Goal: Information Seeking & Learning: Learn about a topic

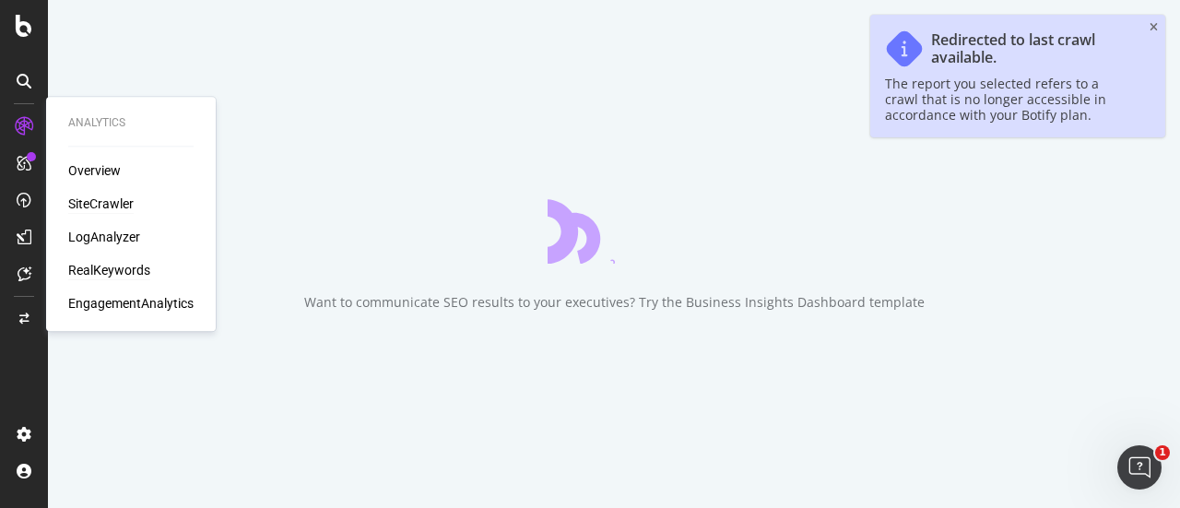
click at [125, 270] on div "RealKeywords" at bounding box center [109, 270] width 82 height 18
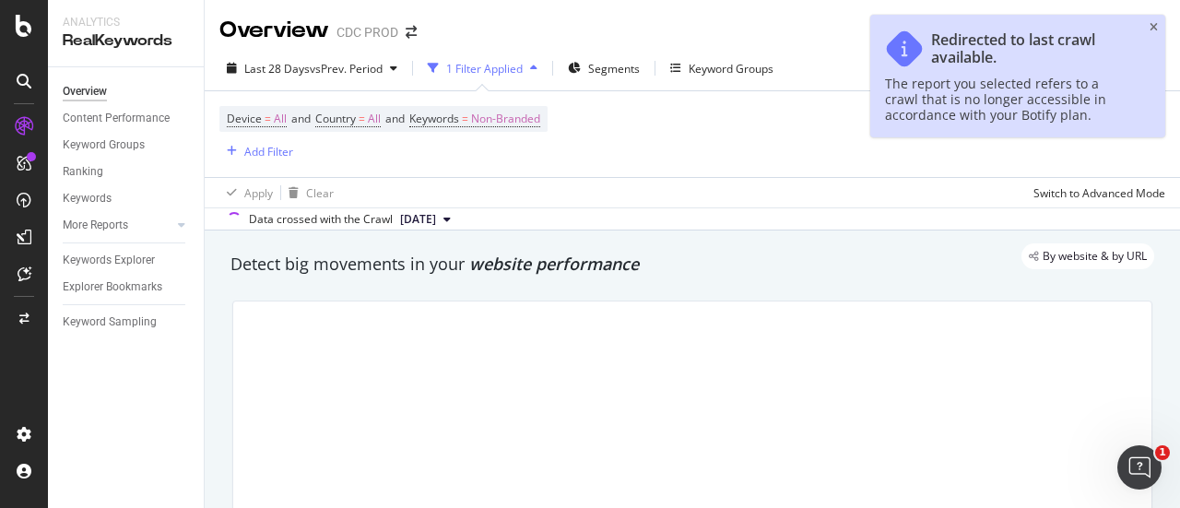
click at [1152, 29] on icon "close toast" at bounding box center [1154, 27] width 8 height 11
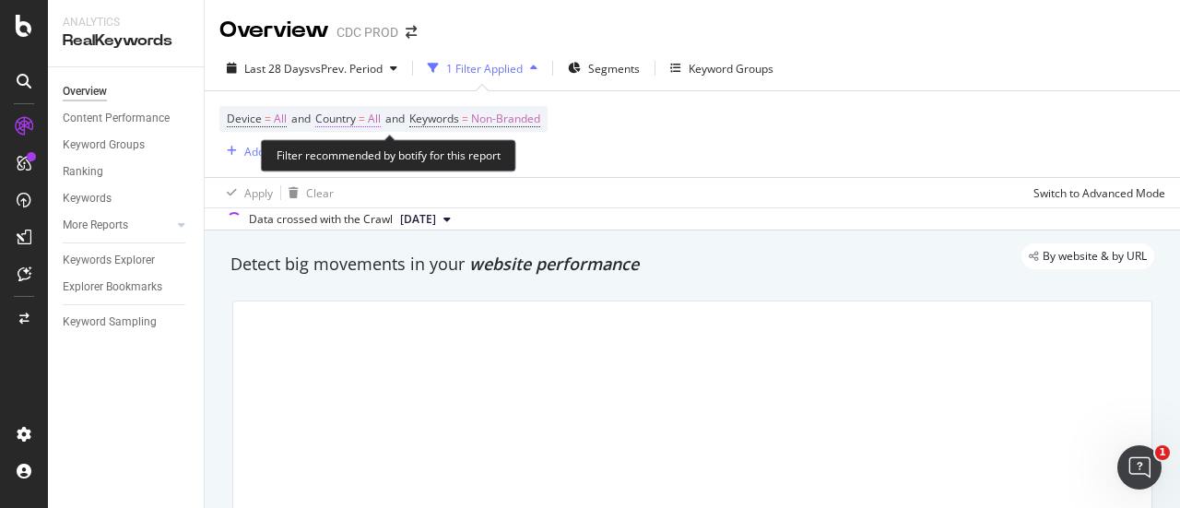
click at [381, 120] on span "All" at bounding box center [374, 119] width 13 height 26
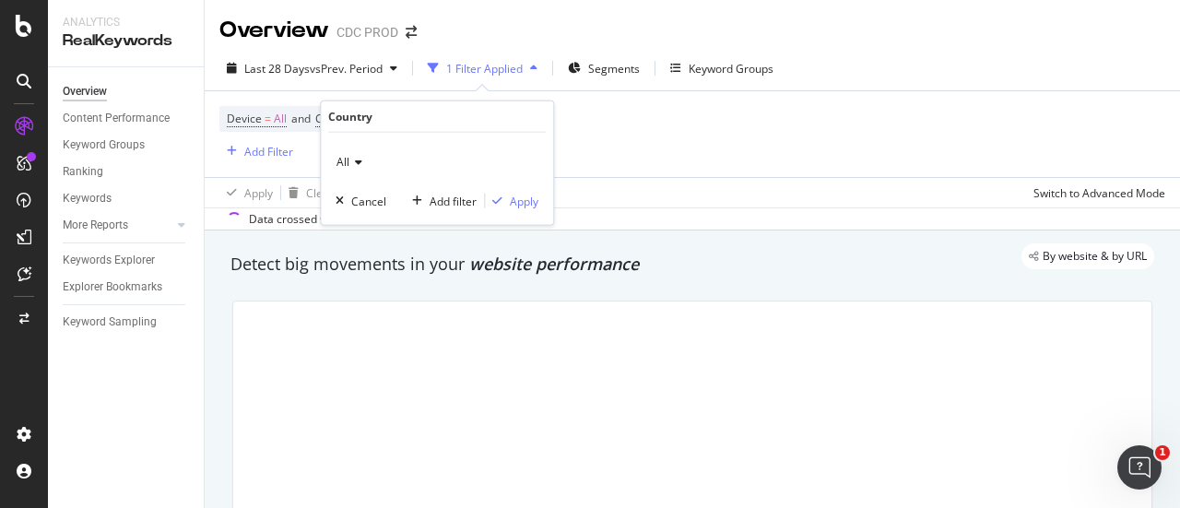
click at [352, 168] on div "All" at bounding box center [437, 163] width 203 height 30
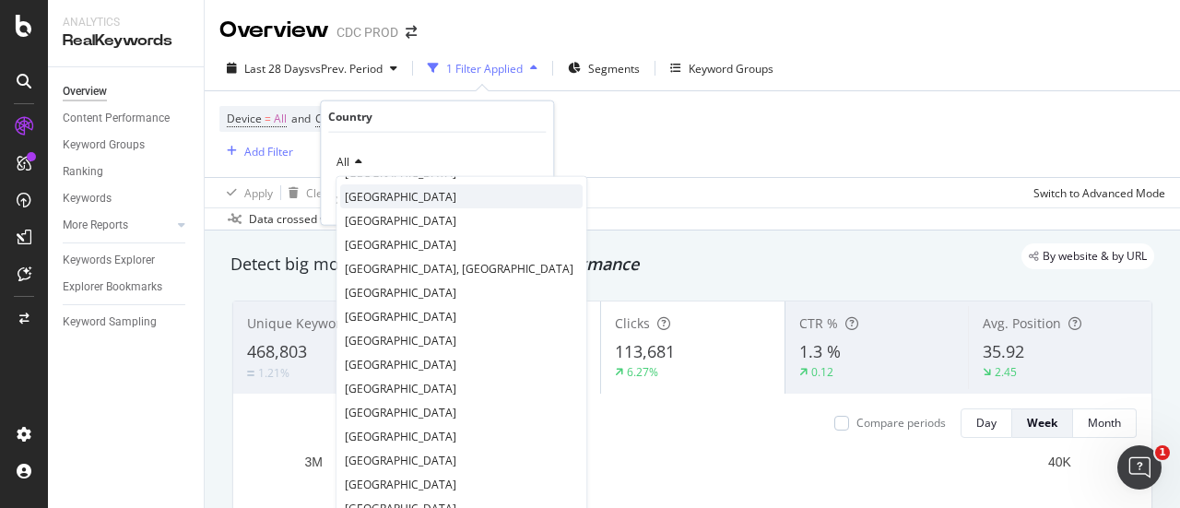
scroll to position [92, 0]
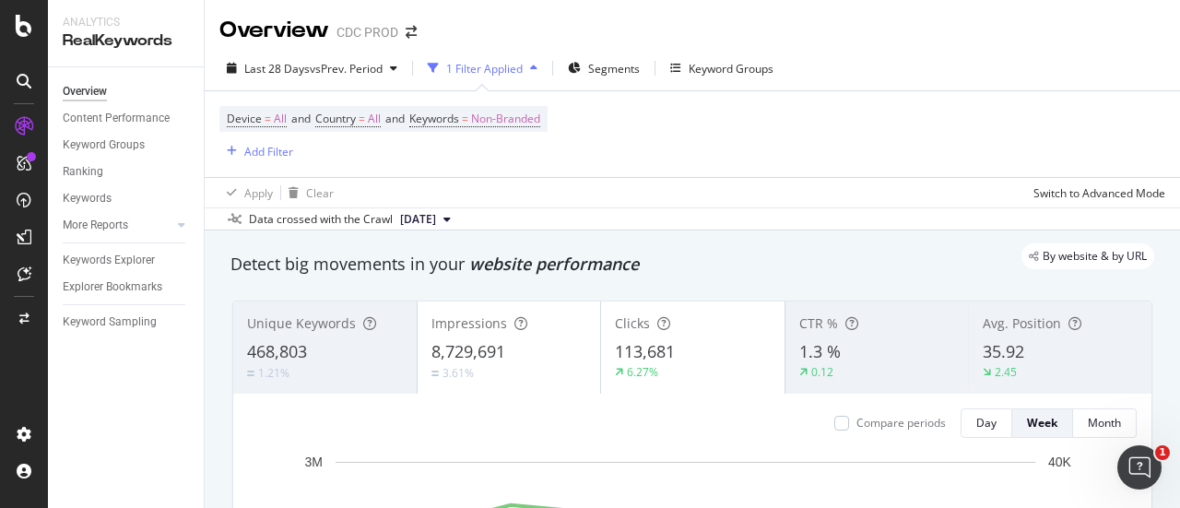
click at [652, 137] on div "Device = All and Country = All and Keywords = Non-Branded Add Filter" at bounding box center [692, 134] width 946 height 86
click at [605, 69] on span "Segments" at bounding box center [614, 69] width 52 height 16
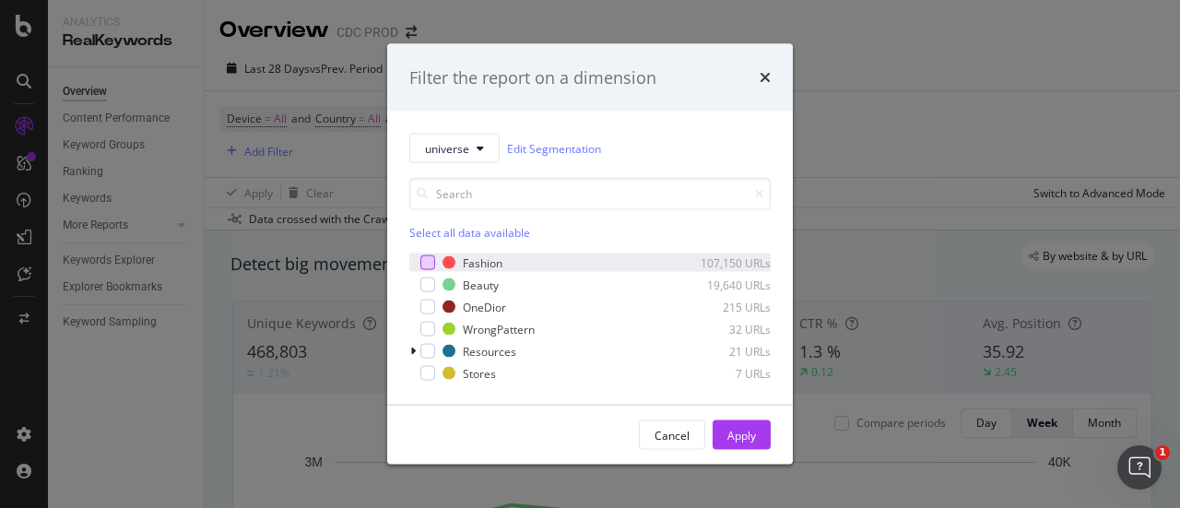
click at [427, 257] on div "modal" at bounding box center [427, 262] width 15 height 15
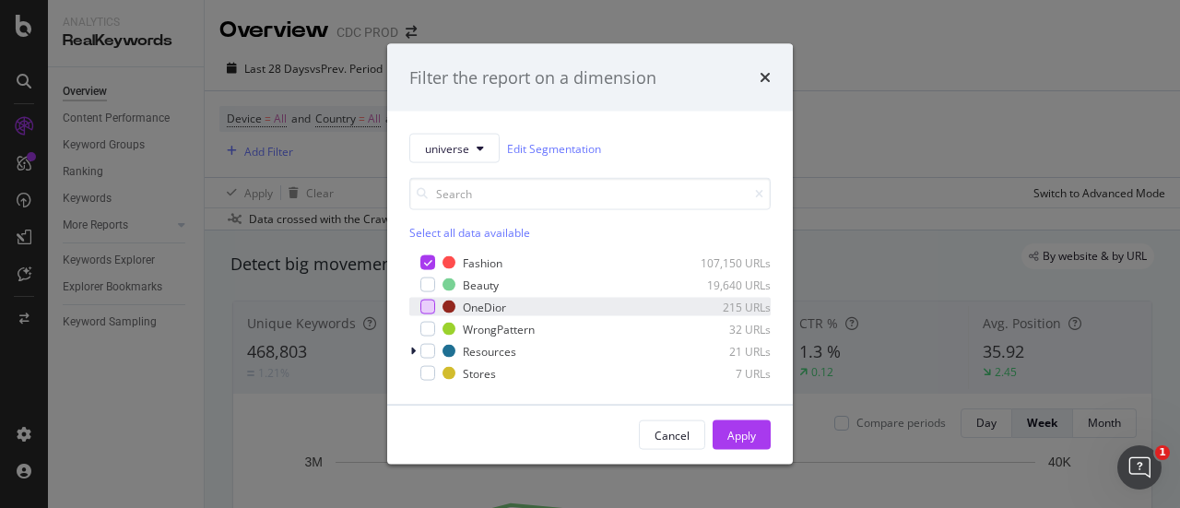
click at [429, 305] on div "modal" at bounding box center [427, 307] width 15 height 15
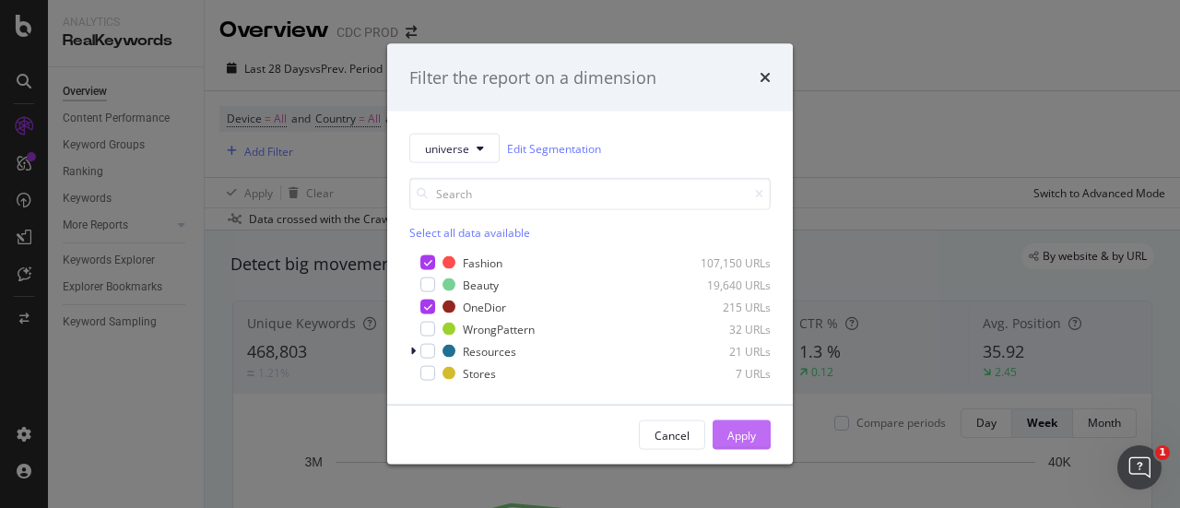
click at [732, 432] on div "Apply" at bounding box center [742, 435] width 29 height 16
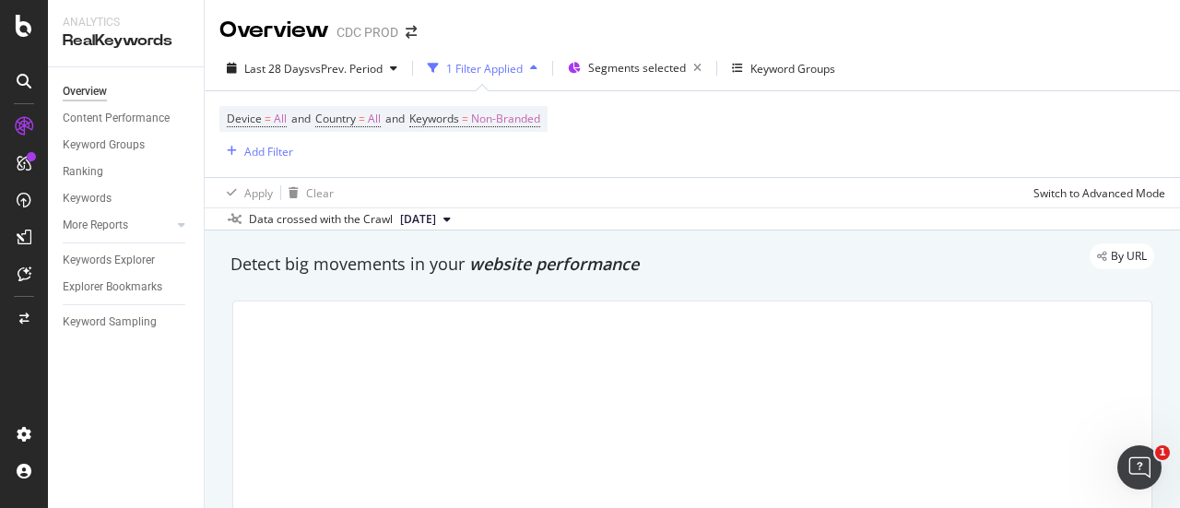
click at [516, 76] on div "1 Filter Applied" at bounding box center [484, 69] width 77 height 16
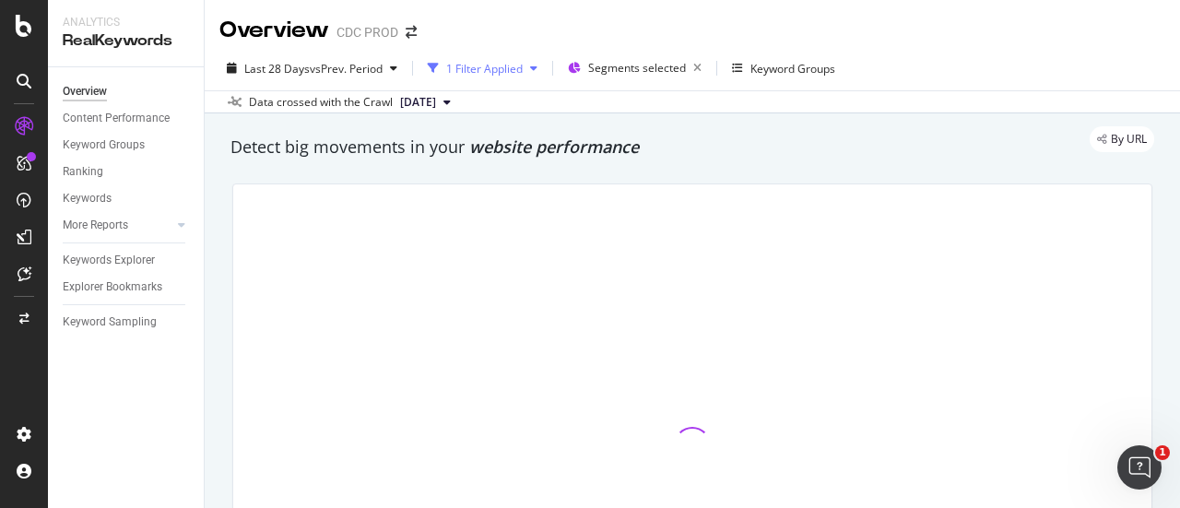
click at [515, 72] on div "1 Filter Applied" at bounding box center [484, 69] width 77 height 16
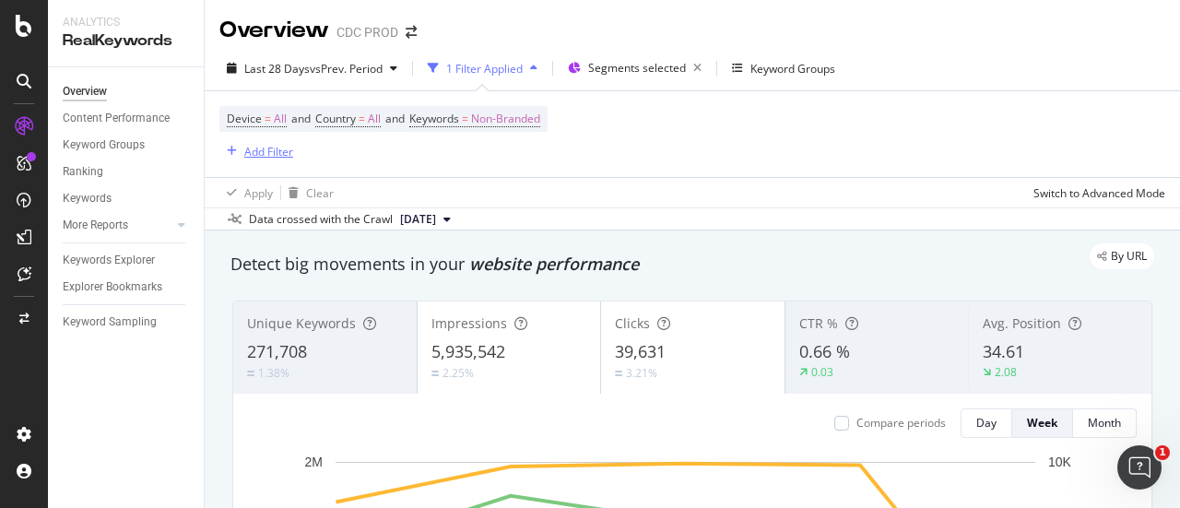
click at [255, 157] on div "Add Filter" at bounding box center [268, 152] width 49 height 16
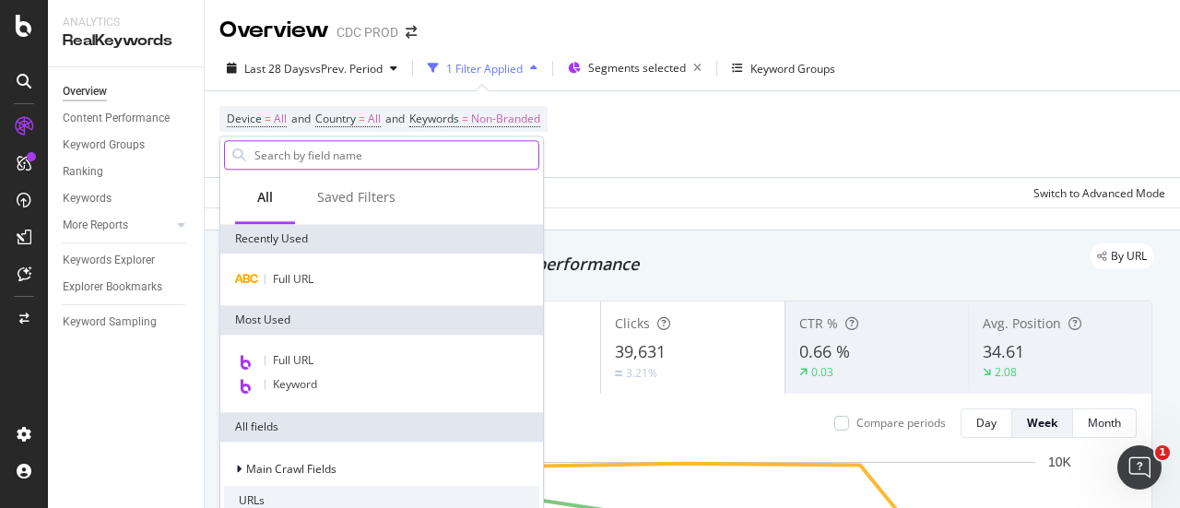
click at [328, 149] on input "text" at bounding box center [396, 155] width 286 height 28
click at [343, 196] on div "Saved Filters" at bounding box center [356, 197] width 78 height 18
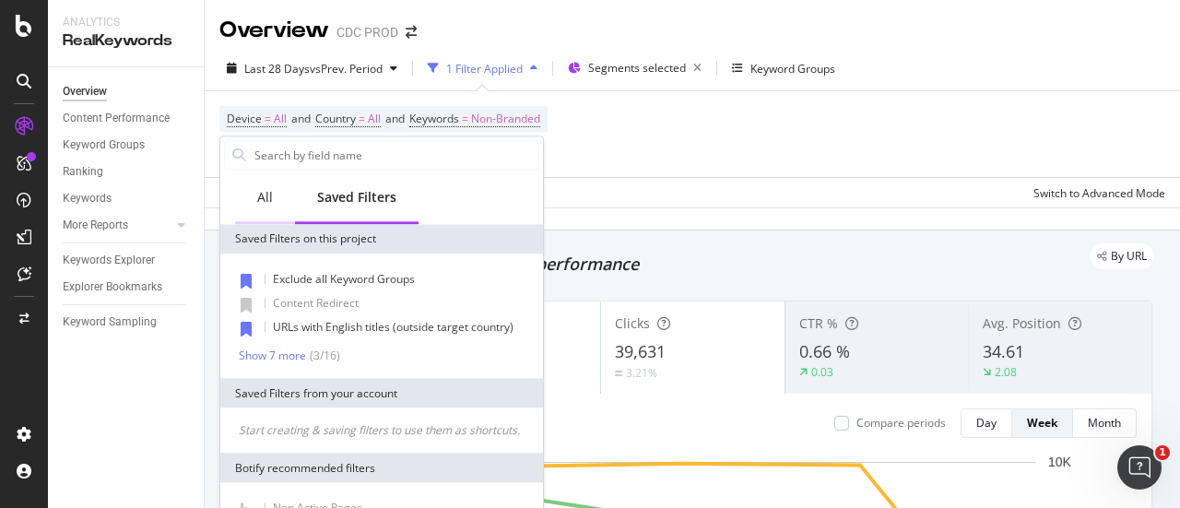
click at [279, 191] on div "All" at bounding box center [265, 198] width 60 height 51
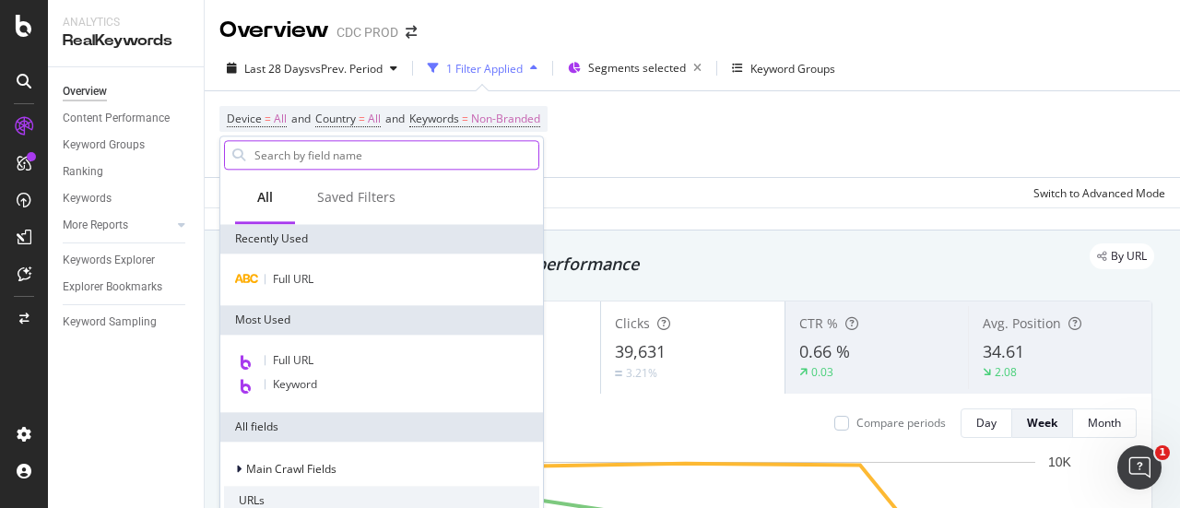
click at [256, 161] on input "text" at bounding box center [396, 155] width 286 height 28
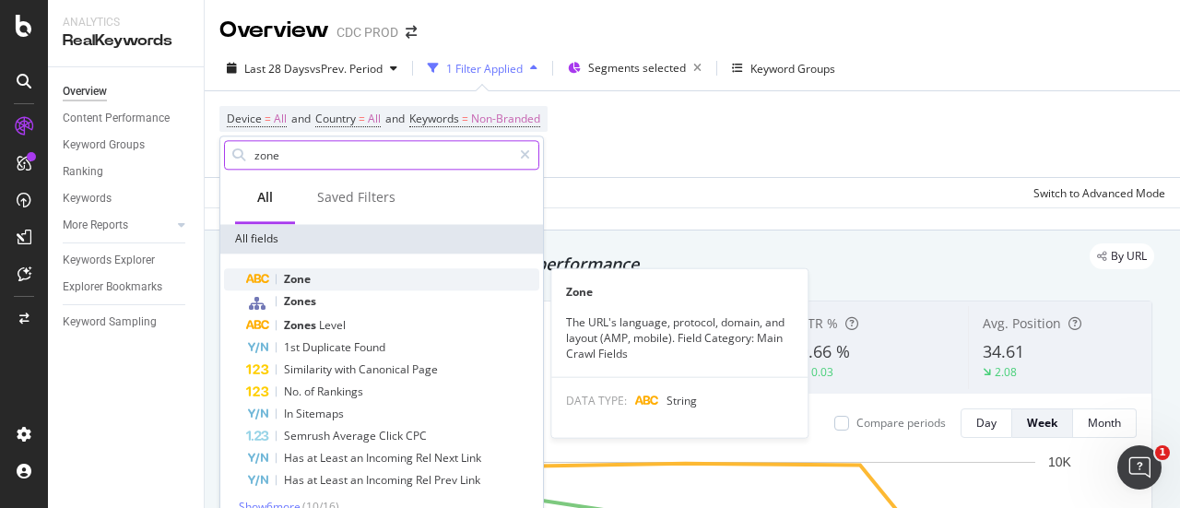
type input "zone"
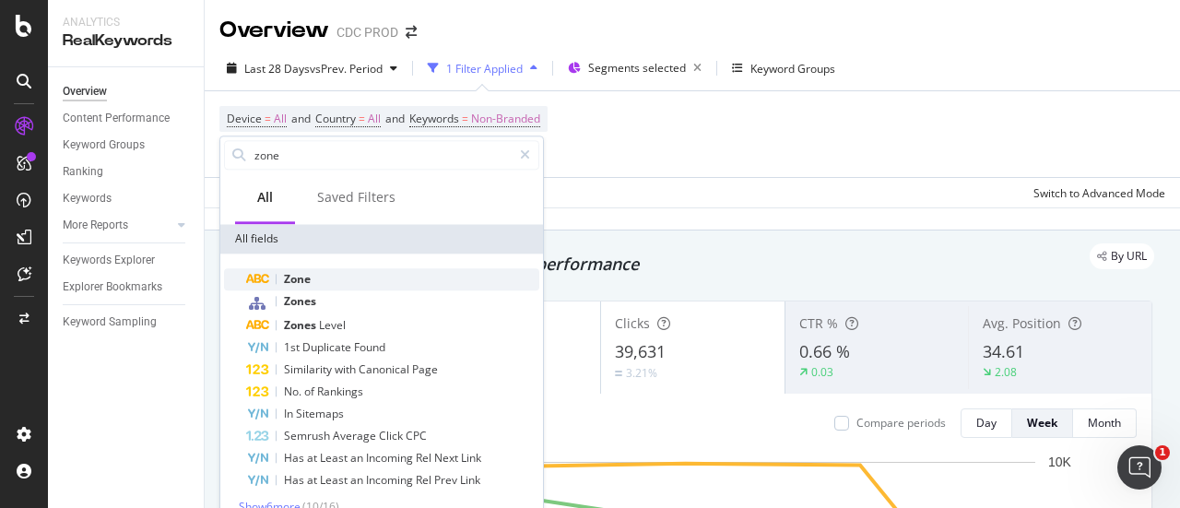
click at [331, 281] on div "Zone" at bounding box center [392, 279] width 293 height 22
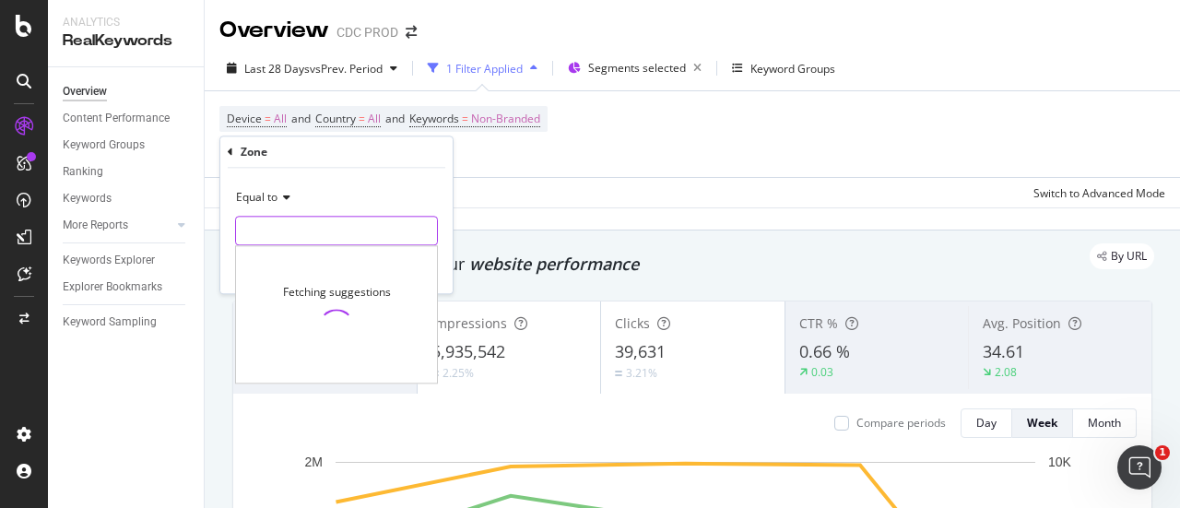
click at [325, 221] on input "text" at bounding box center [336, 231] width 201 height 30
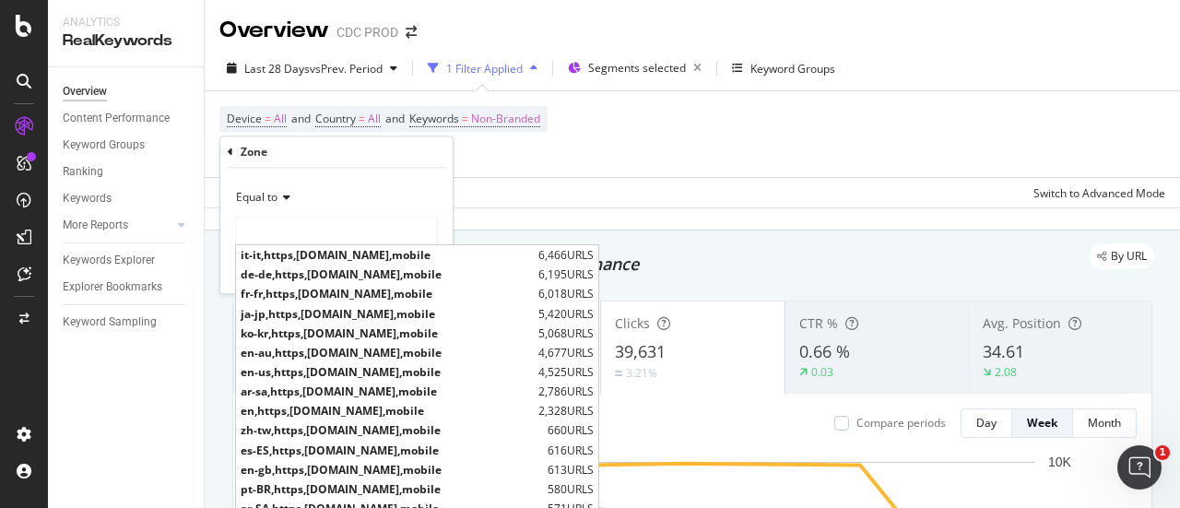
click at [225, 150] on div "Zone Equal to it-it,https,[DOMAIN_NAME],mobile 6,466 URLS de-de,https,[DOMAIN_N…" at bounding box center [336, 214] width 232 height 157
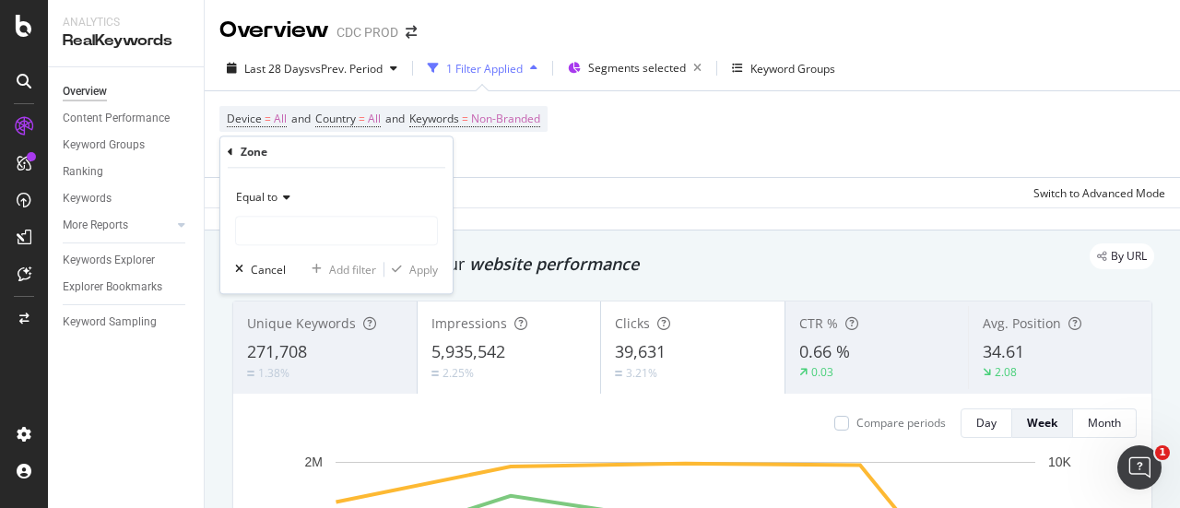
click at [231, 150] on icon at bounding box center [231, 152] width 6 height 11
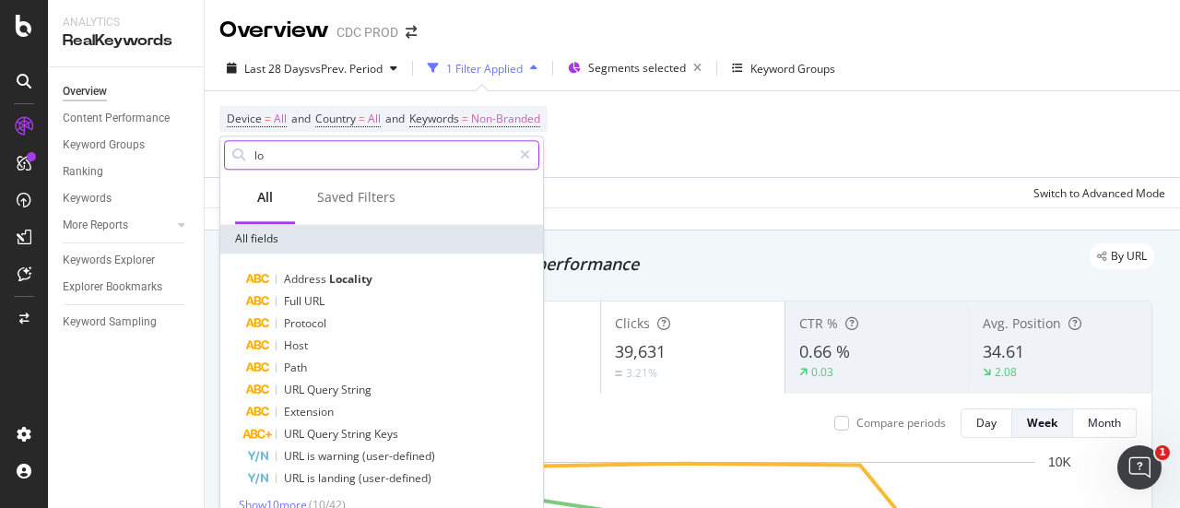
type input "l"
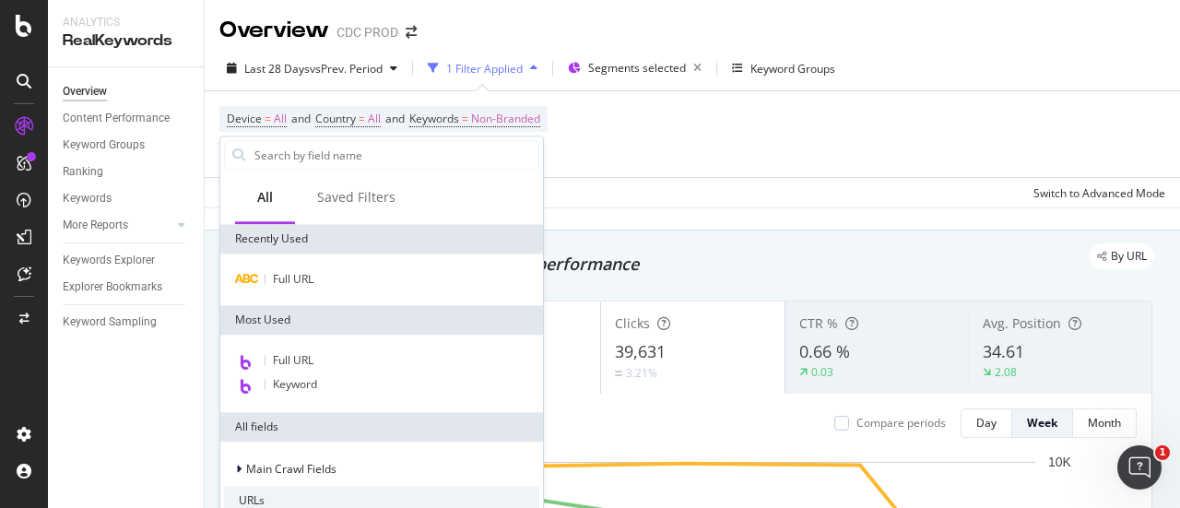
click at [651, 126] on div "Device = All and Country = All and Keywords = Non-Branded Add Filter" at bounding box center [692, 134] width 946 height 86
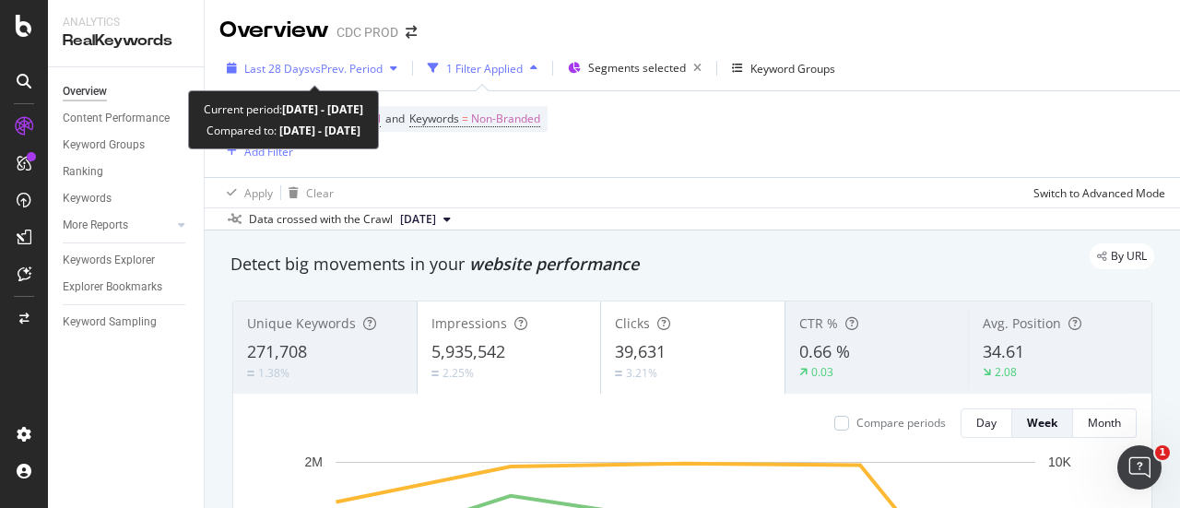
click at [352, 73] on span "vs Prev. Period" at bounding box center [346, 69] width 73 height 16
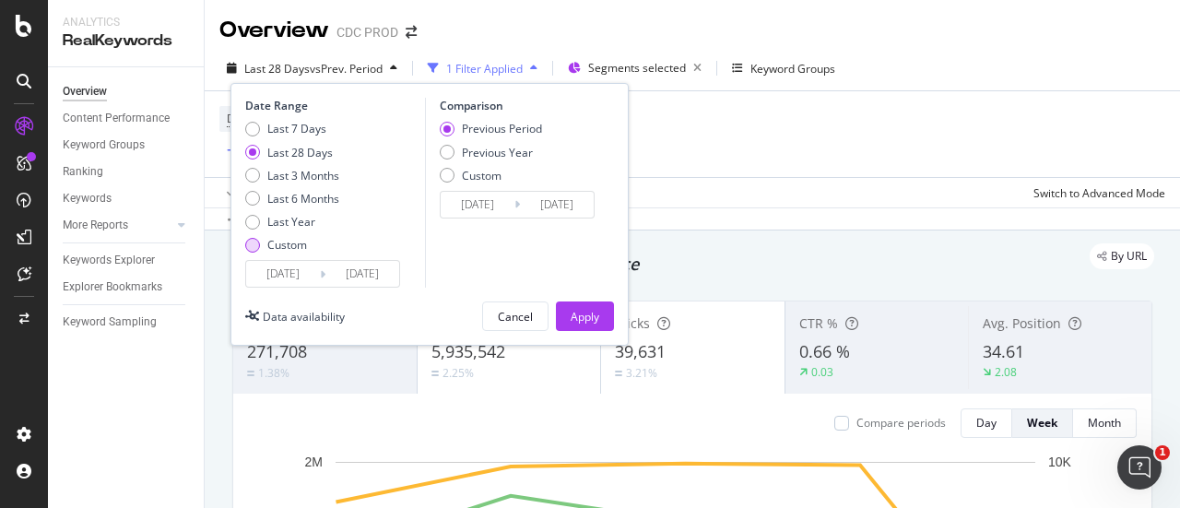
click at [288, 241] on div "Custom" at bounding box center [287, 245] width 40 height 16
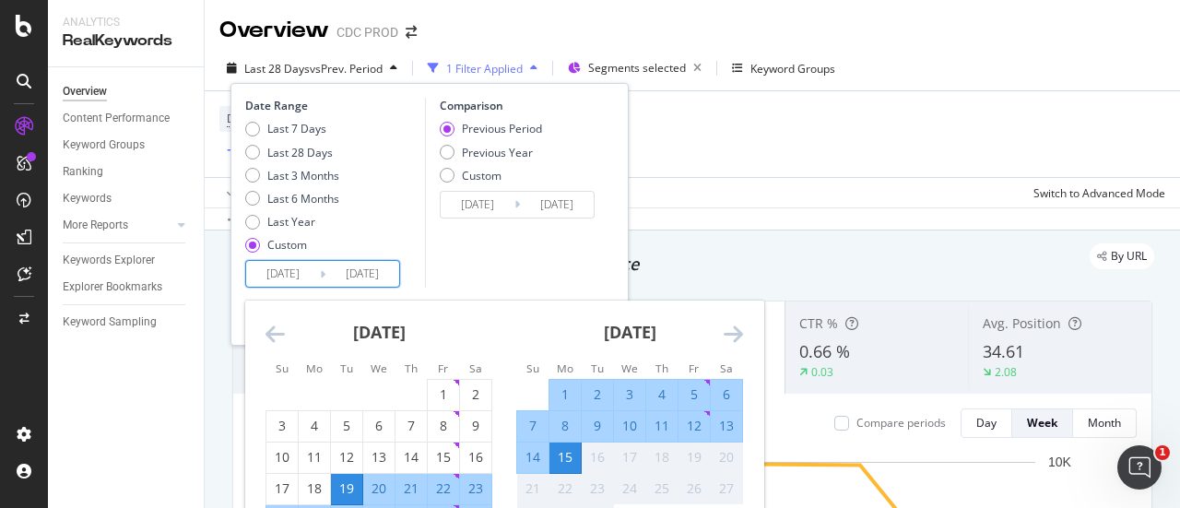
click at [287, 279] on input "[DATE]" at bounding box center [283, 274] width 74 height 26
click at [450, 390] on div "1" at bounding box center [443, 394] width 31 height 18
type input "[DATE]"
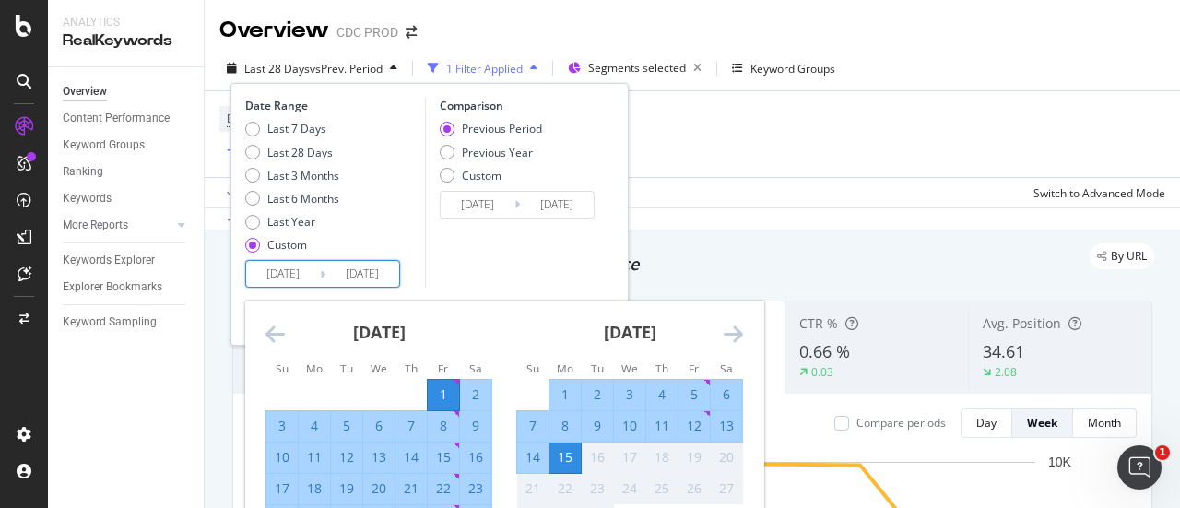
scroll to position [92, 0]
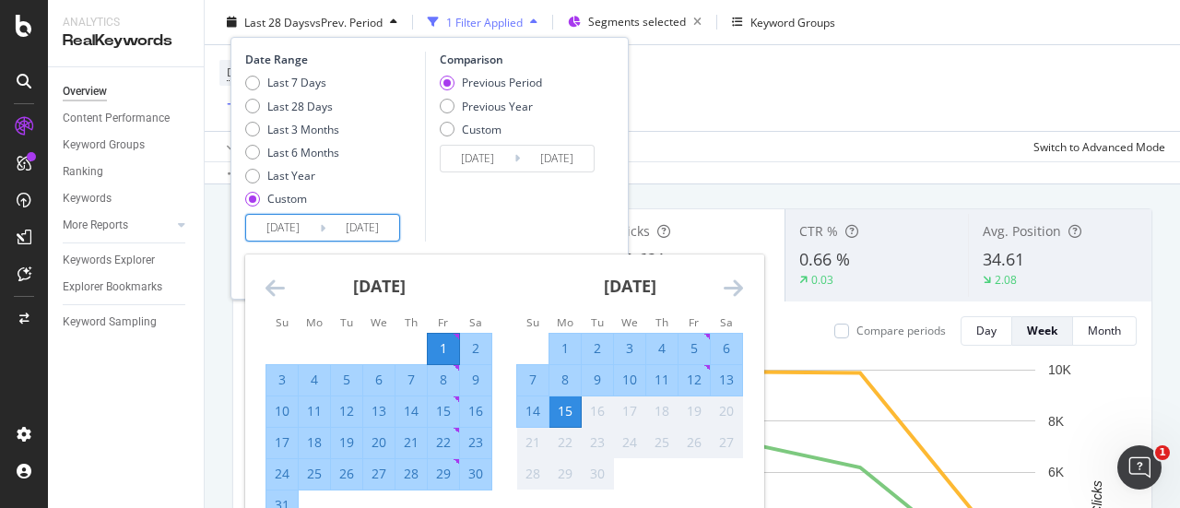
click at [275, 498] on div "31" at bounding box center [281, 505] width 31 height 18
type input "[DATE]"
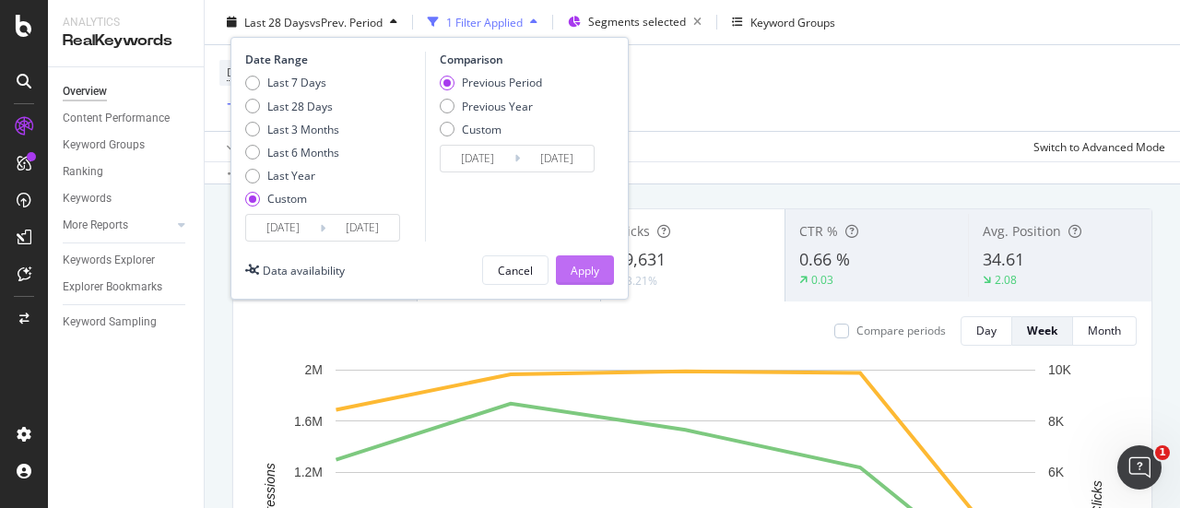
click at [583, 271] on div "Apply" at bounding box center [585, 270] width 29 height 16
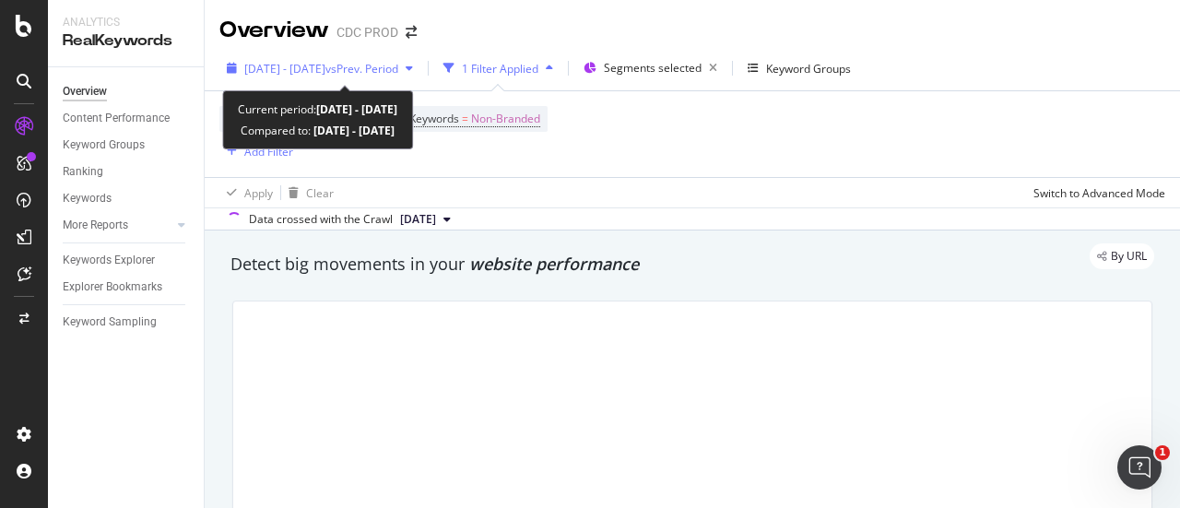
click at [398, 73] on span "vs Prev. Period" at bounding box center [362, 69] width 73 height 16
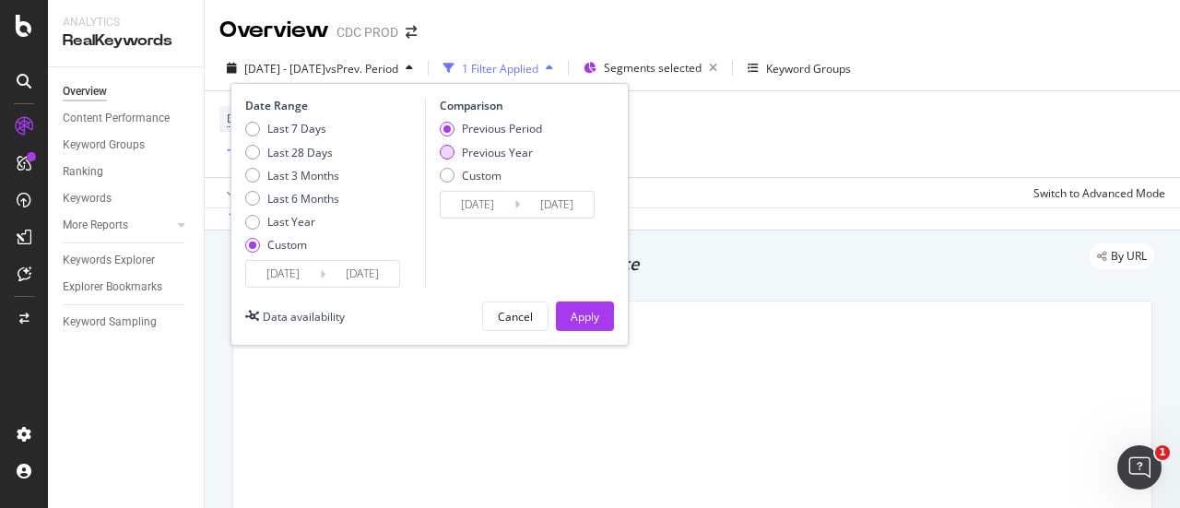
click at [488, 155] on div "Previous Year" at bounding box center [497, 153] width 71 height 16
type input "[DATE]"
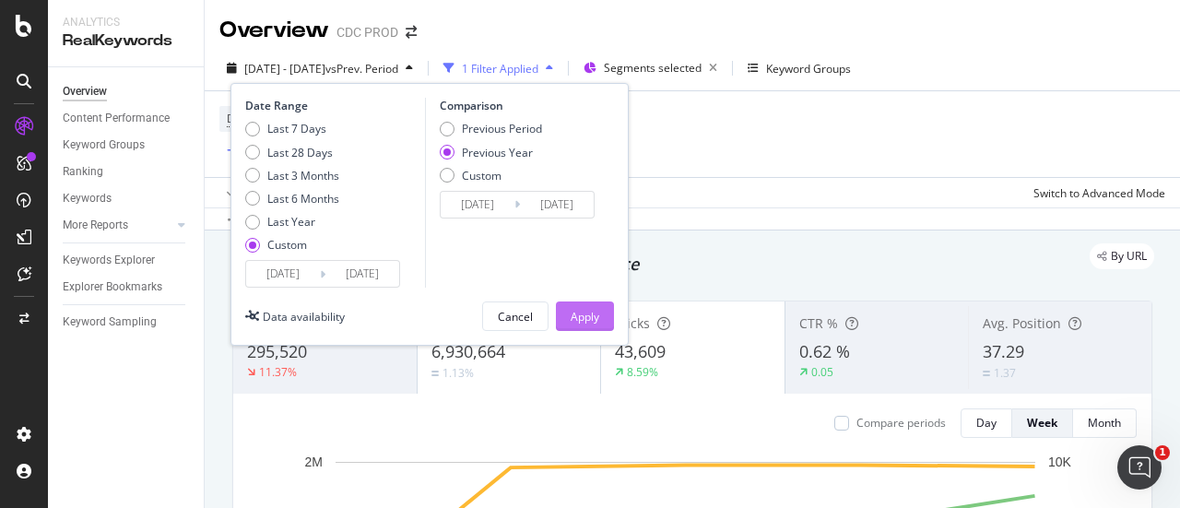
click at [586, 304] on div "Apply" at bounding box center [585, 316] width 29 height 28
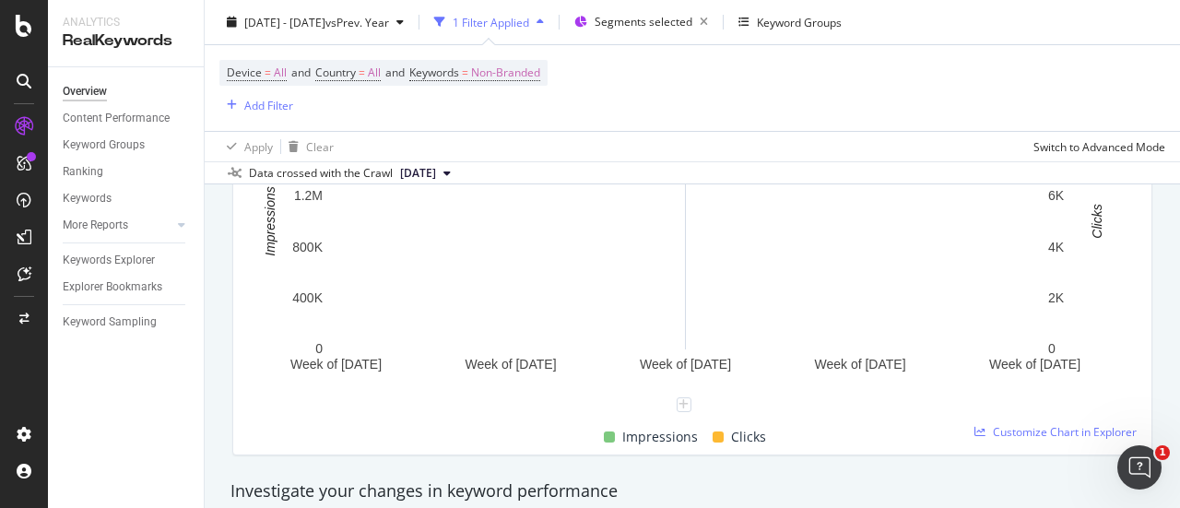
scroll to position [92, 0]
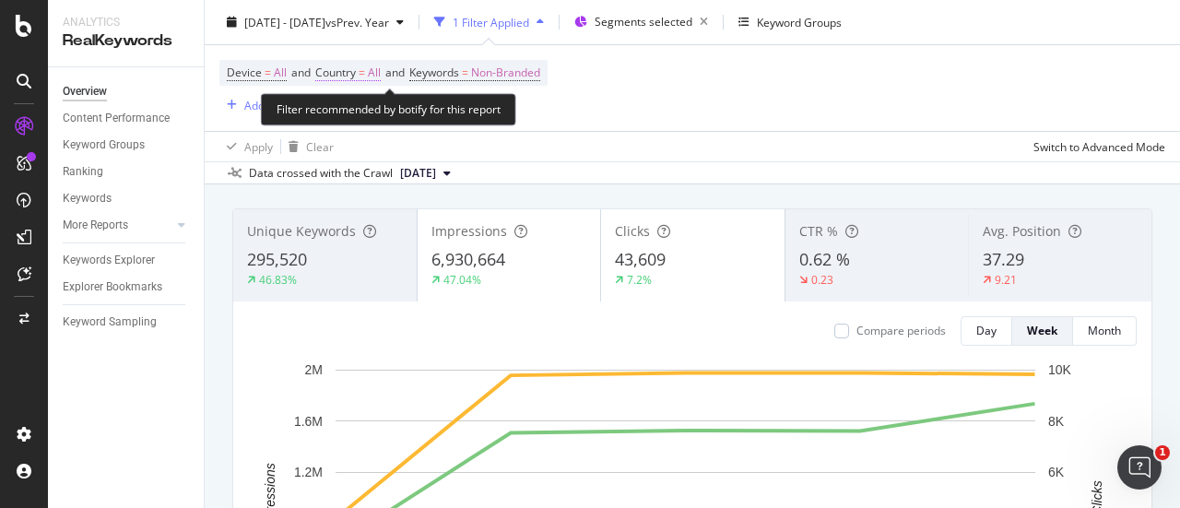
click at [380, 77] on span "All" at bounding box center [374, 73] width 13 height 26
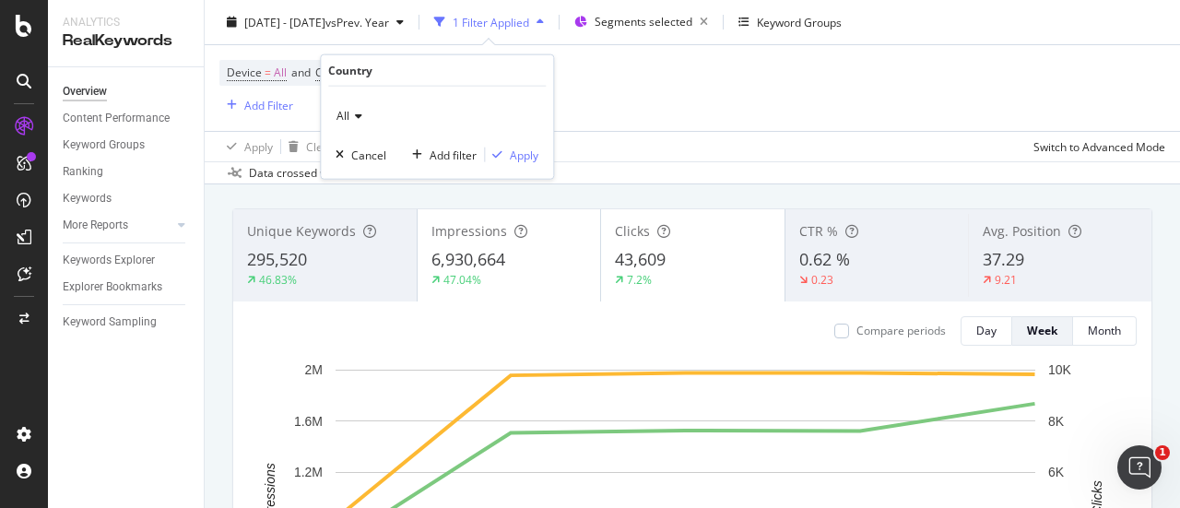
click at [356, 111] on icon at bounding box center [355, 116] width 13 height 11
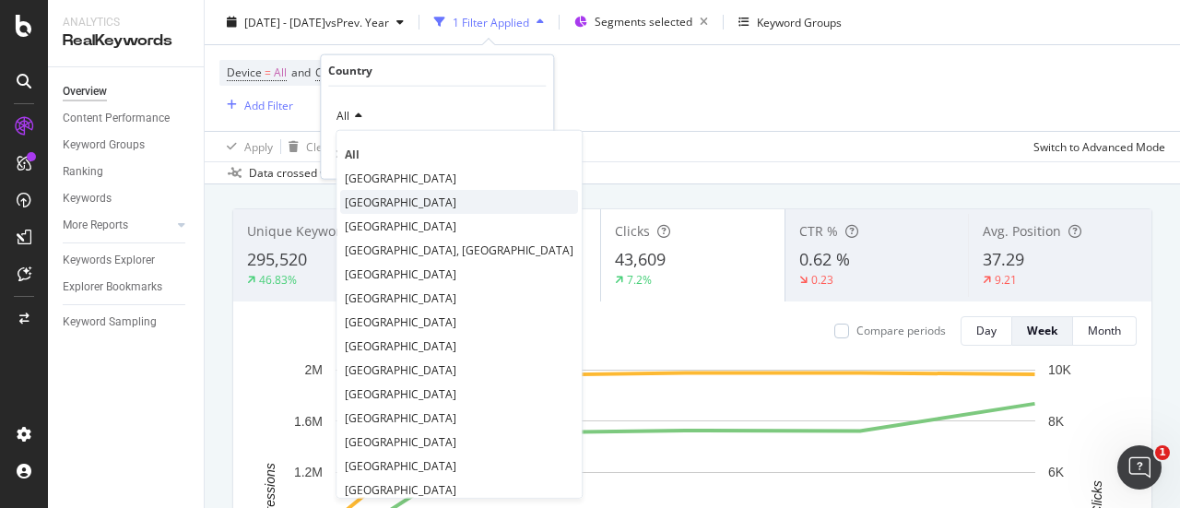
click at [394, 195] on div "[GEOGRAPHIC_DATA]" at bounding box center [459, 202] width 238 height 24
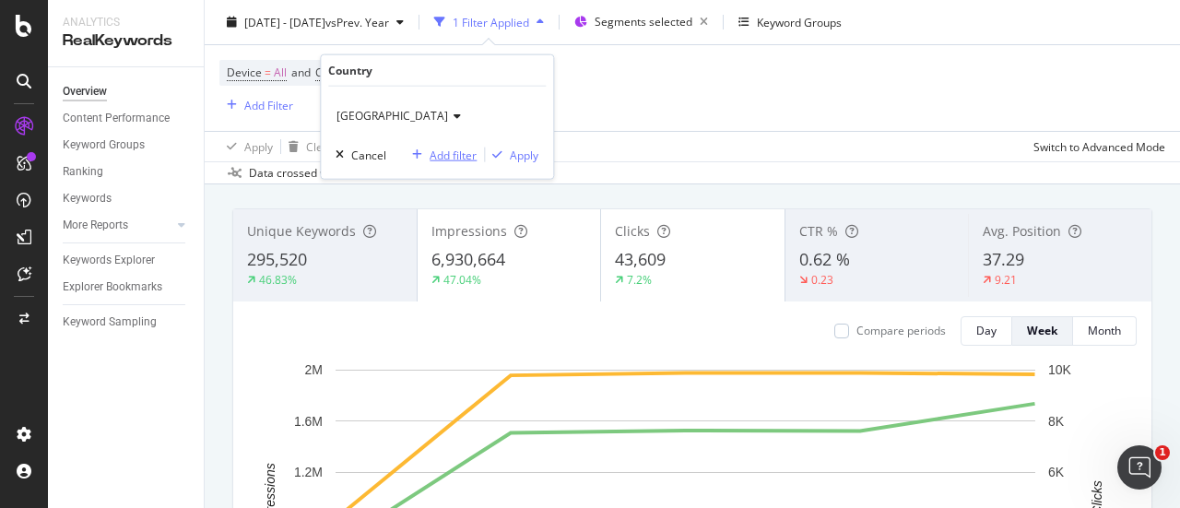
click at [452, 154] on div "Add filter" at bounding box center [453, 155] width 47 height 16
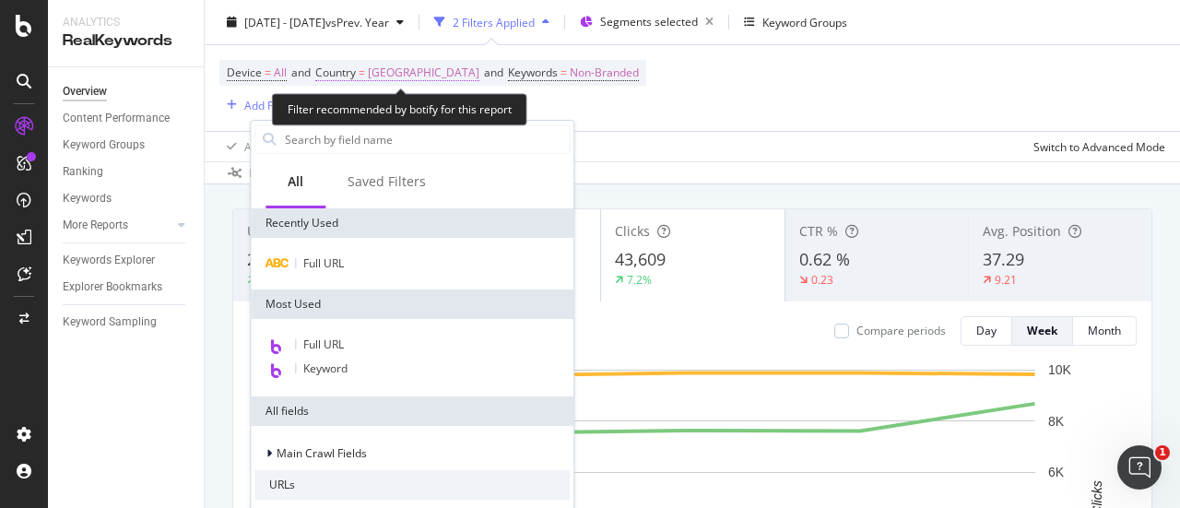
click at [397, 75] on span "[GEOGRAPHIC_DATA]" at bounding box center [424, 73] width 112 height 26
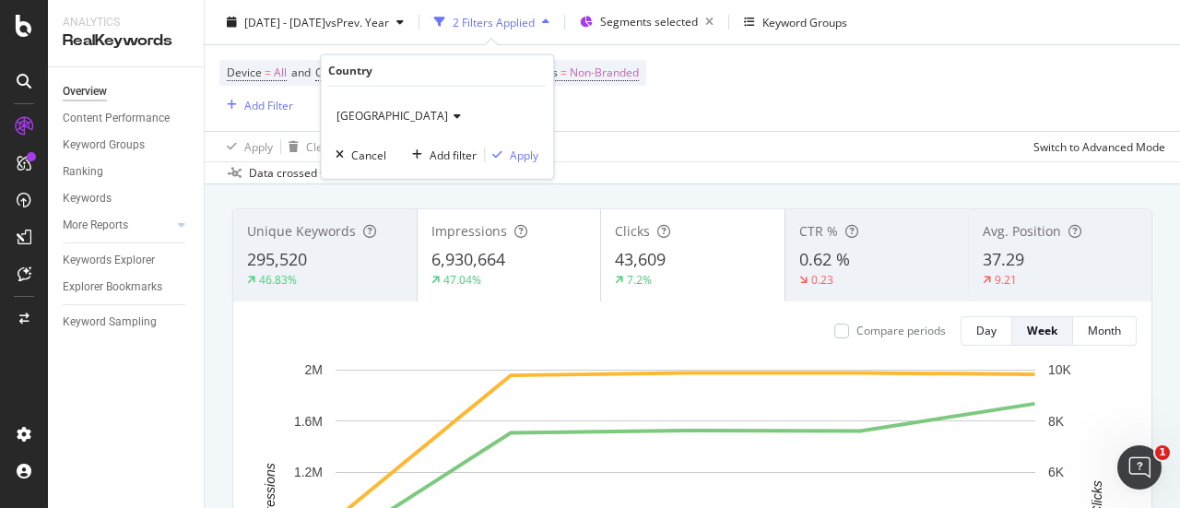
click at [448, 111] on icon at bounding box center [454, 116] width 13 height 11
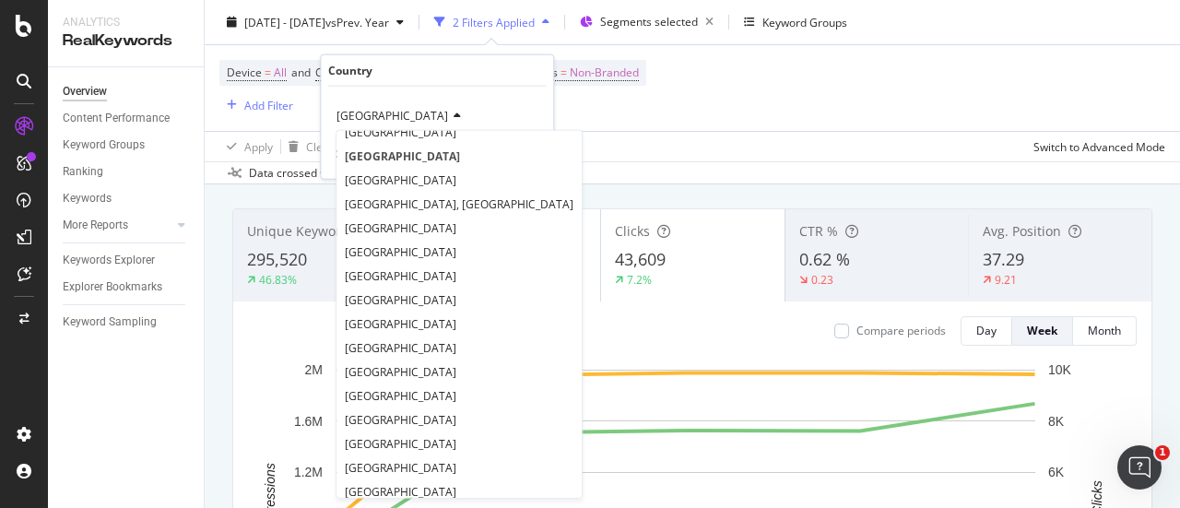
scroll to position [0, 0]
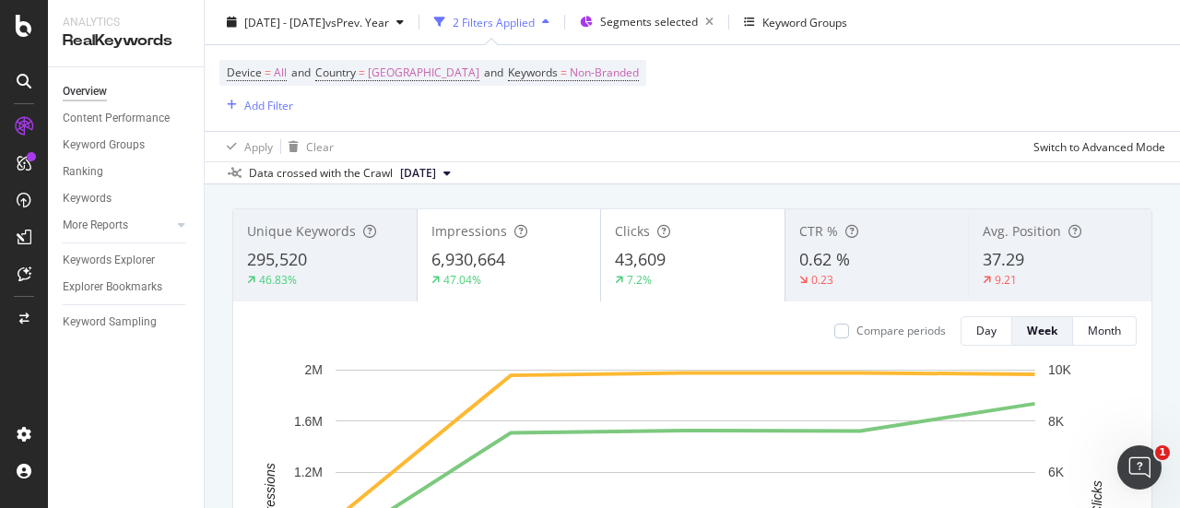
click at [655, 115] on div "Device = All and Country = [GEOGRAPHIC_DATA] and Keywords = Non-Branded Add Fil…" at bounding box center [692, 88] width 946 height 86
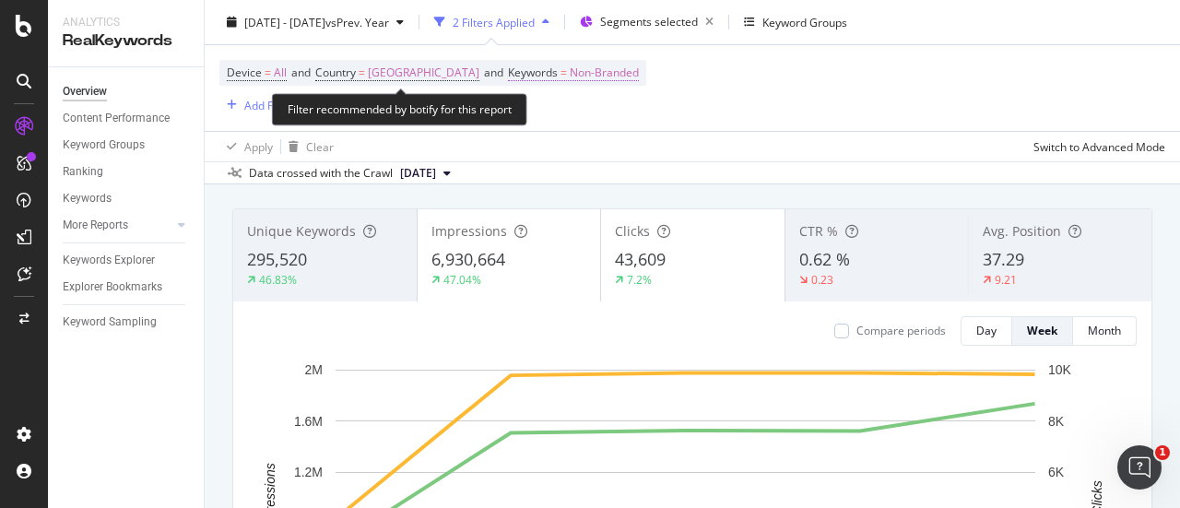
click at [570, 71] on span "Non-Branded" at bounding box center [604, 73] width 69 height 26
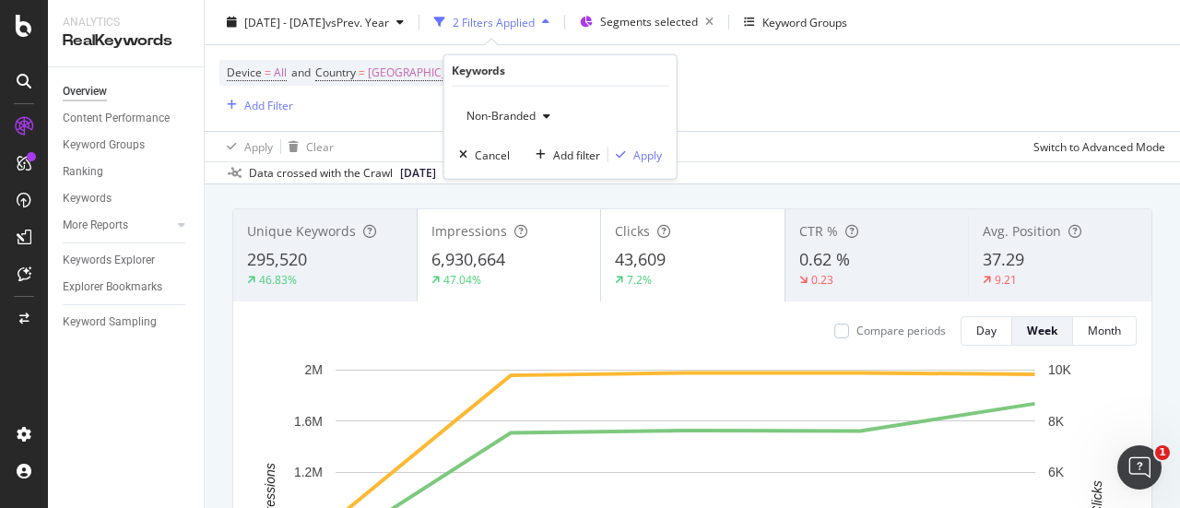
click at [539, 113] on div "button" at bounding box center [547, 116] width 22 height 11
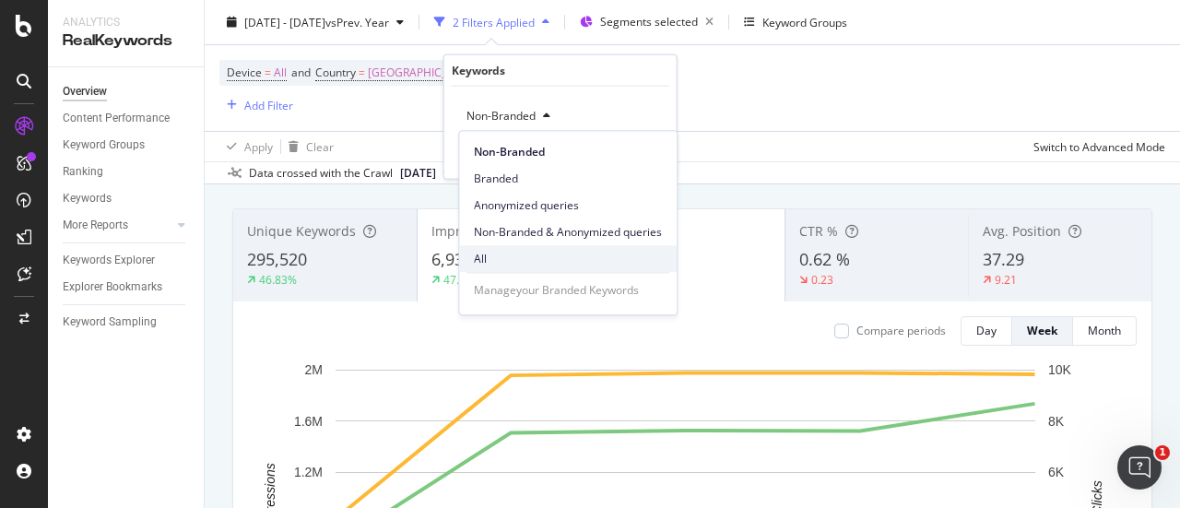
click at [539, 258] on span "All" at bounding box center [568, 259] width 188 height 17
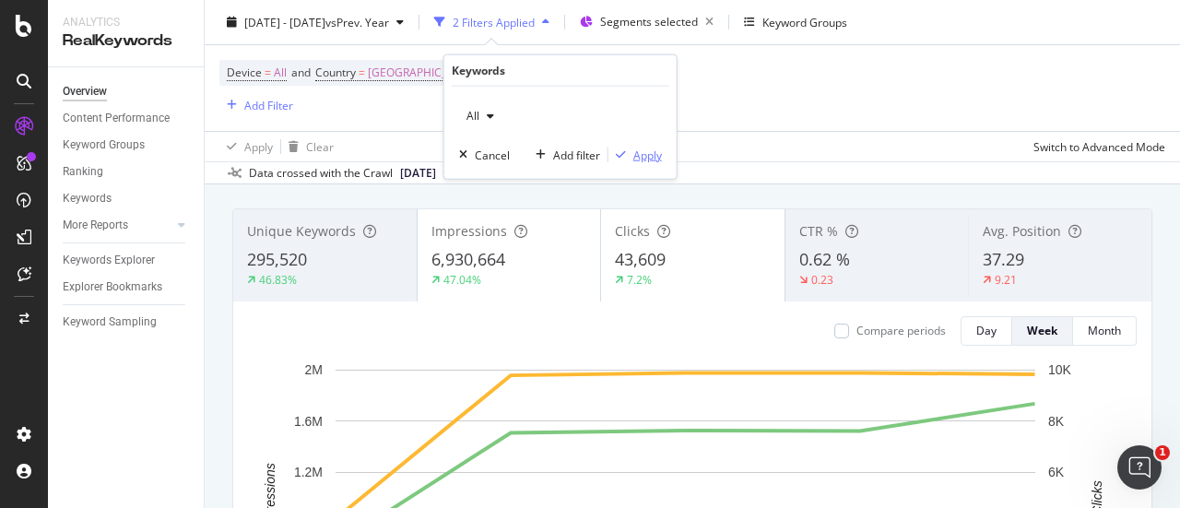
click at [657, 152] on div "Apply" at bounding box center [648, 155] width 29 height 16
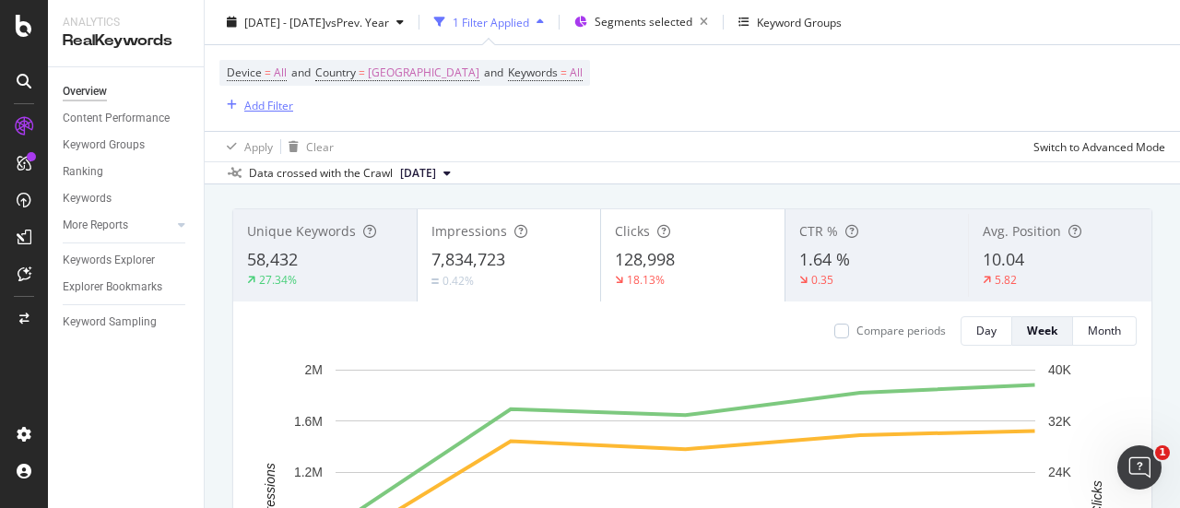
click at [267, 106] on div "Add Filter" at bounding box center [268, 105] width 49 height 16
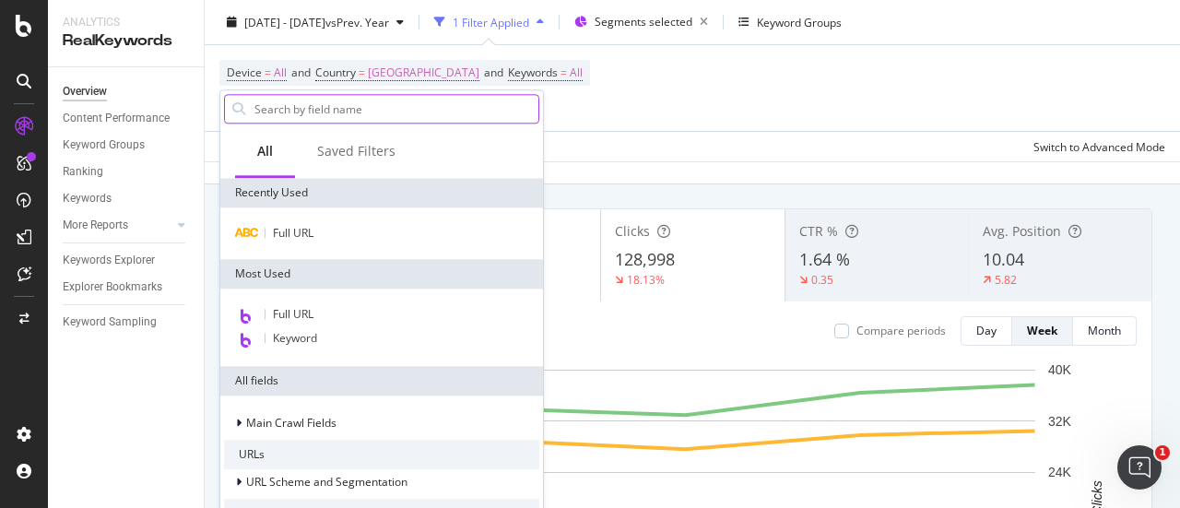
click at [271, 108] on input "text" at bounding box center [396, 109] width 286 height 28
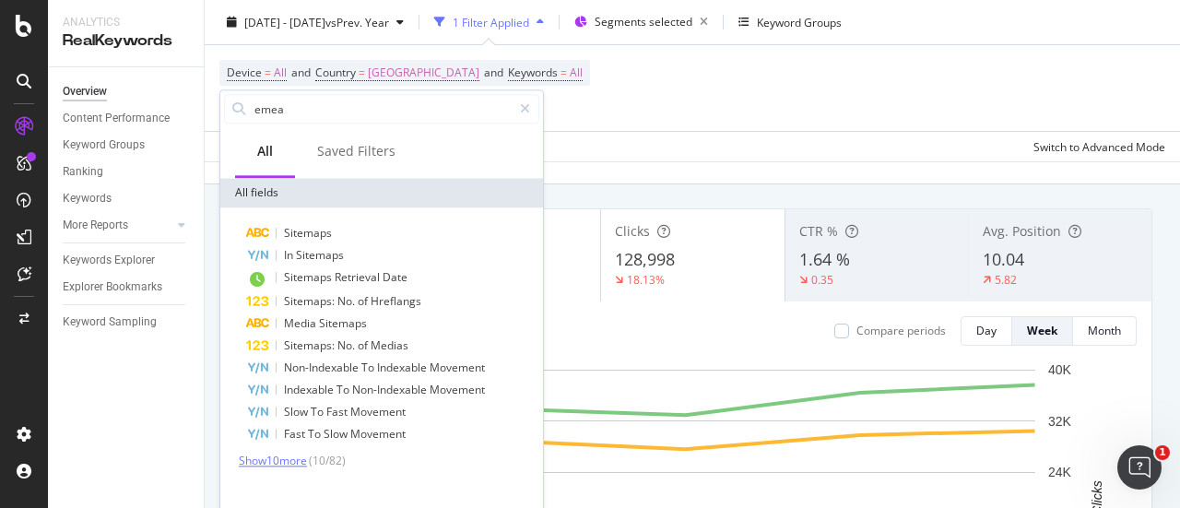
click at [298, 458] on span "Show 10 more" at bounding box center [273, 461] width 68 height 16
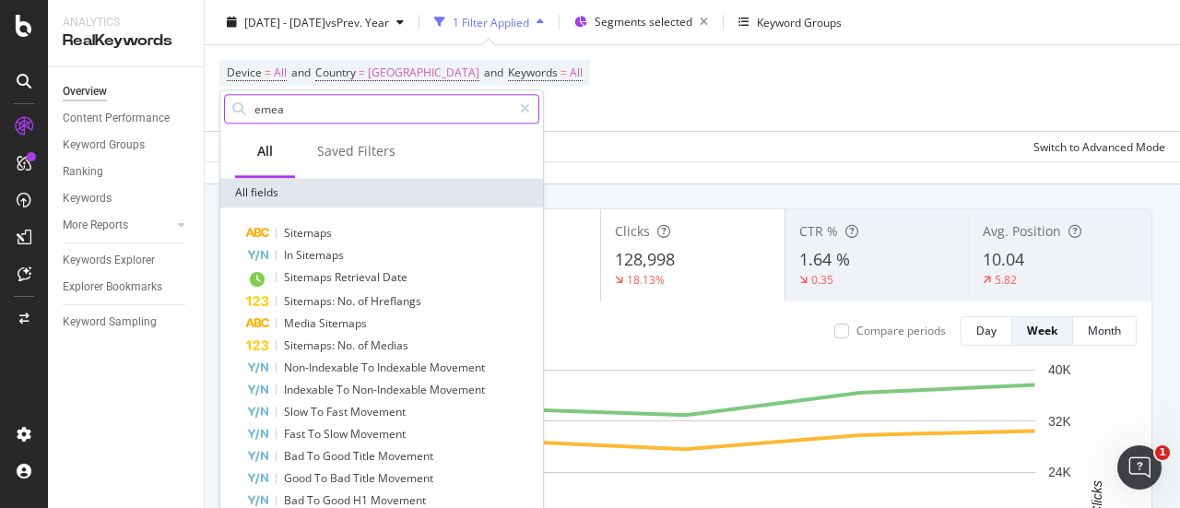
click at [288, 103] on input "emea" at bounding box center [382, 109] width 259 height 28
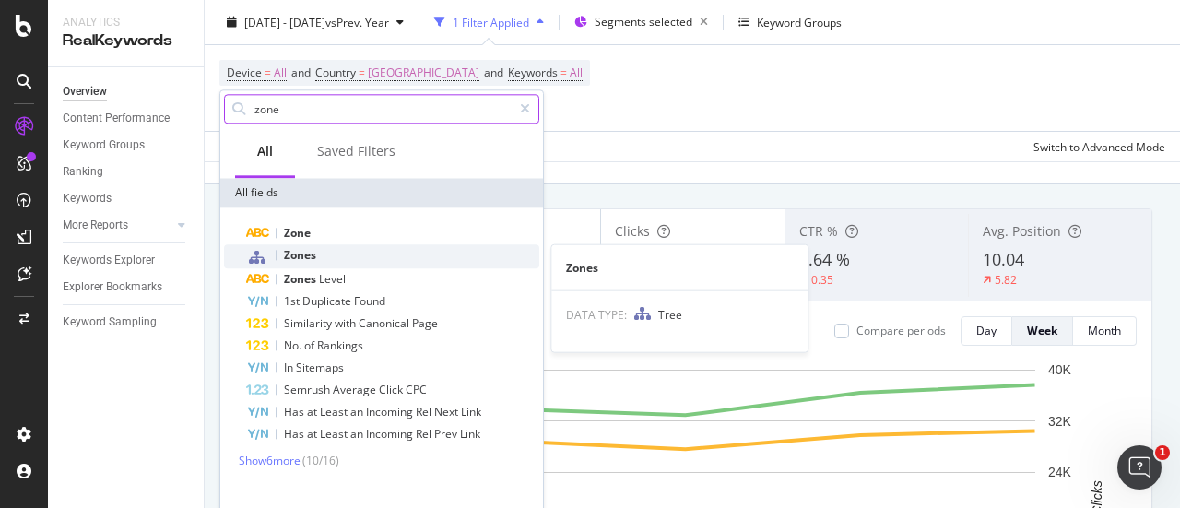
type input "zone"
click at [385, 257] on div "Zones" at bounding box center [392, 256] width 293 height 24
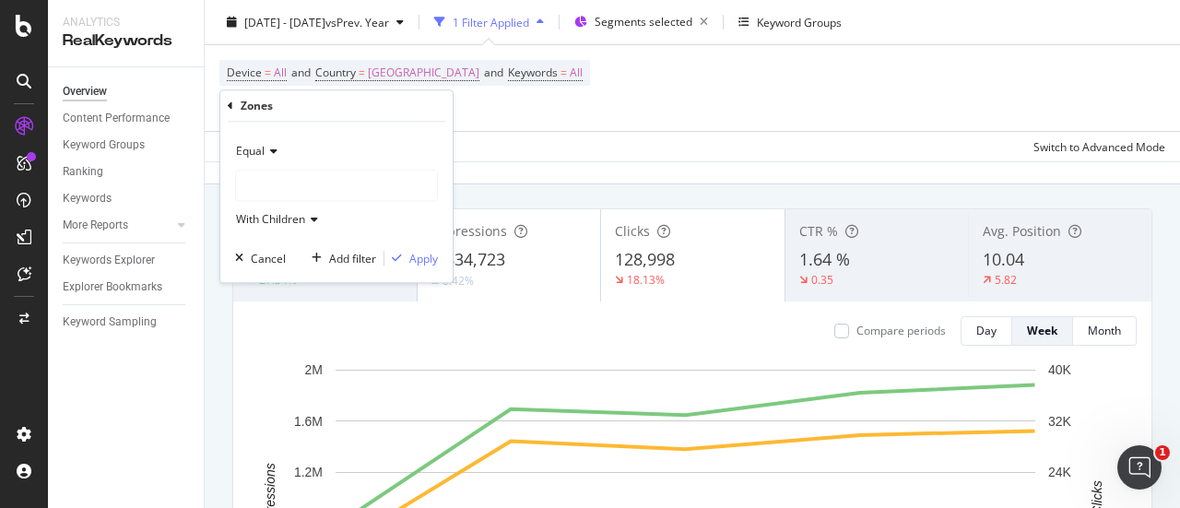
click at [287, 176] on div at bounding box center [336, 186] width 201 height 30
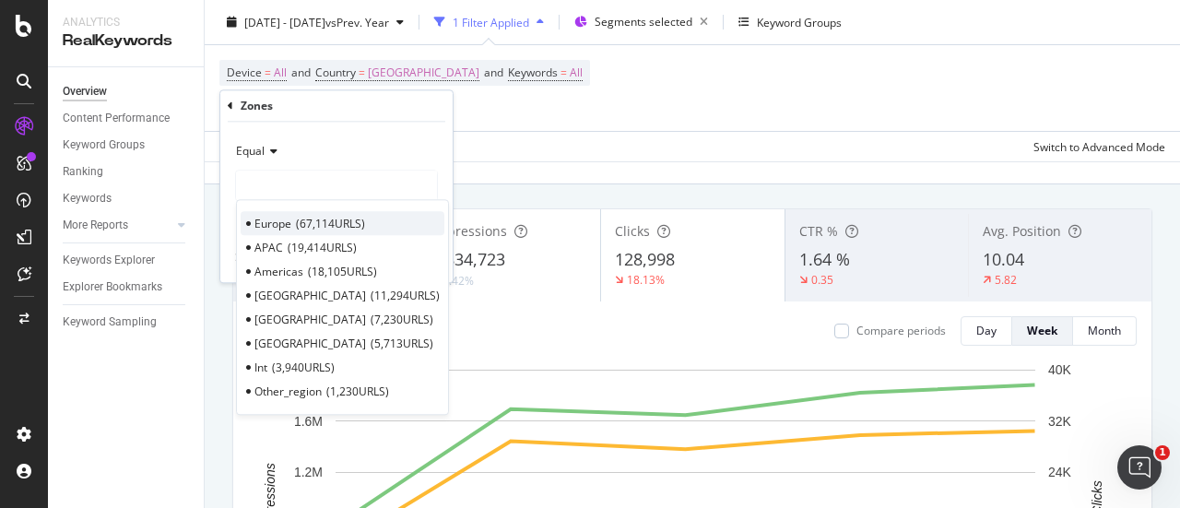
click at [329, 224] on span "67,114 URLS" at bounding box center [330, 224] width 69 height 16
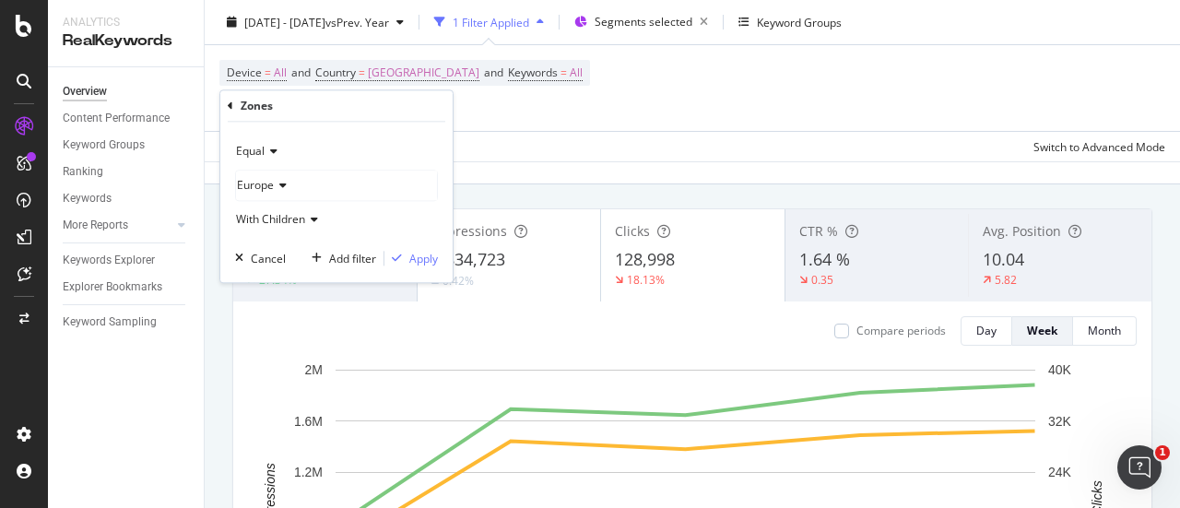
click at [322, 223] on div "With Children" at bounding box center [336, 220] width 203 height 30
click at [324, 219] on div "With Children" at bounding box center [336, 220] width 203 height 30
click at [423, 261] on div "Apply" at bounding box center [423, 259] width 29 height 16
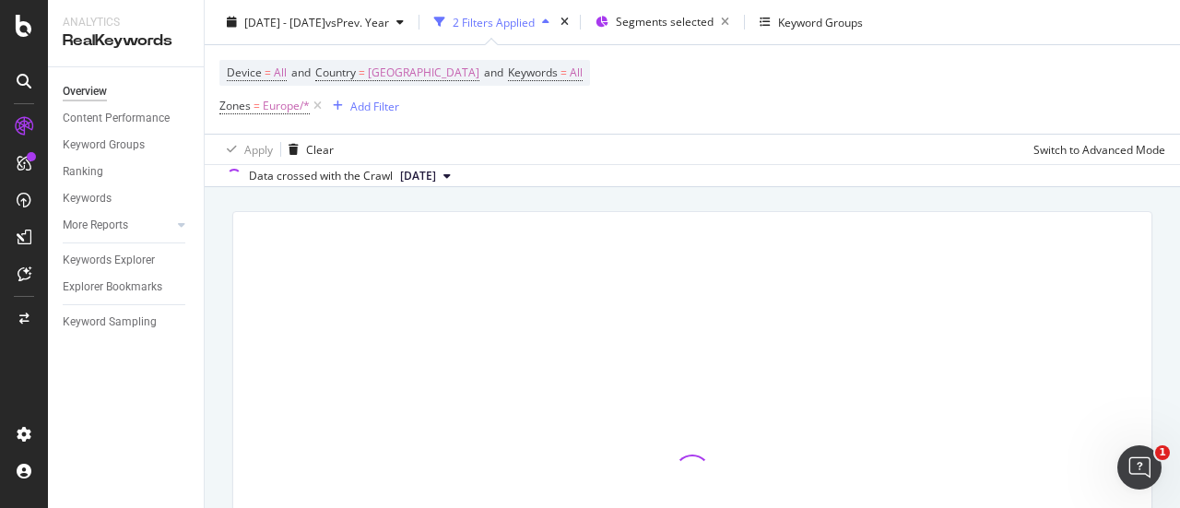
scroll to position [95, 0]
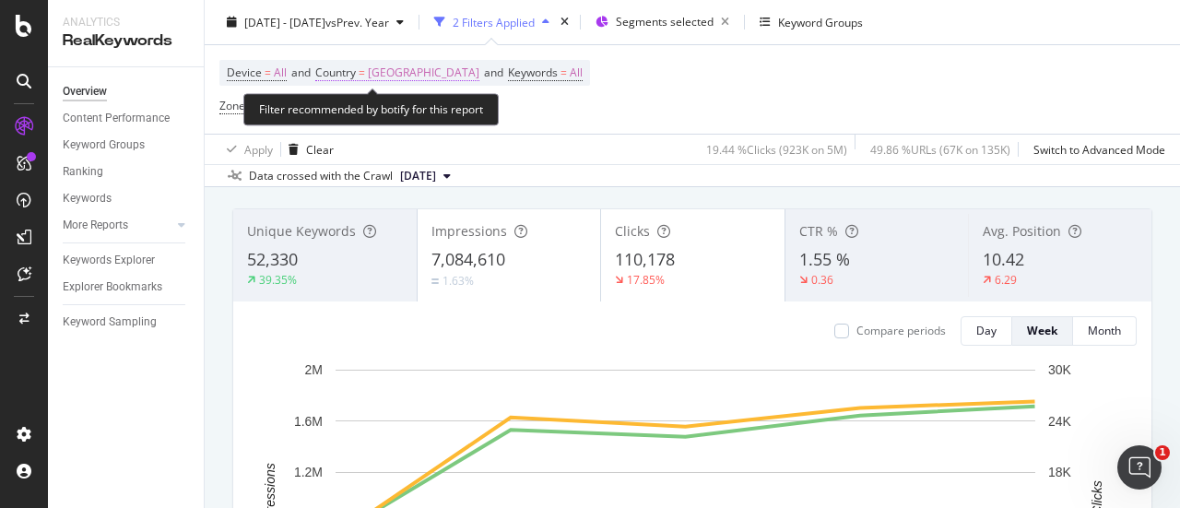
click at [376, 67] on span "[GEOGRAPHIC_DATA]" at bounding box center [424, 73] width 112 height 26
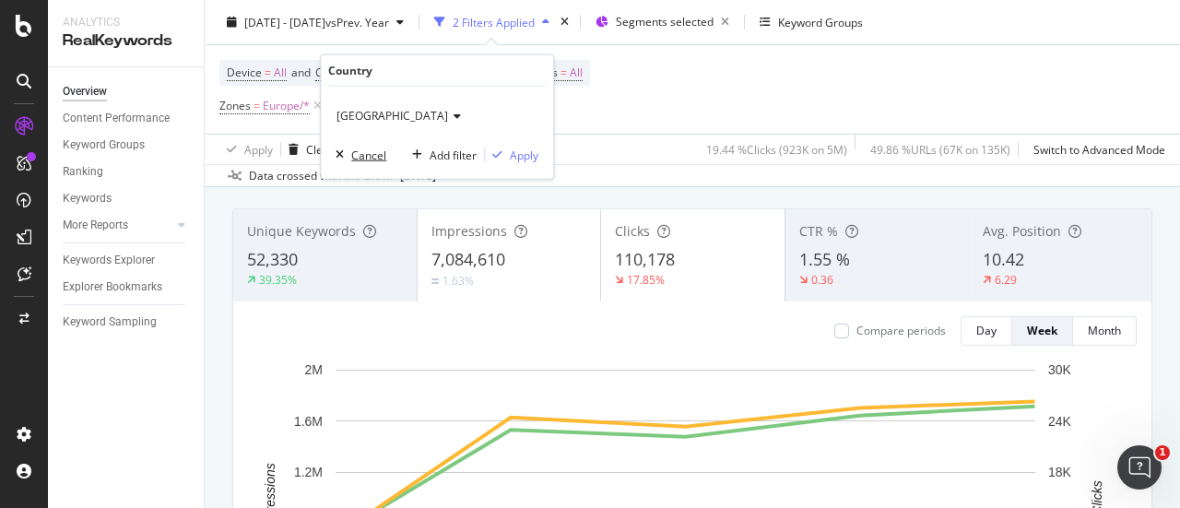
click at [382, 156] on div "Cancel" at bounding box center [368, 155] width 35 height 16
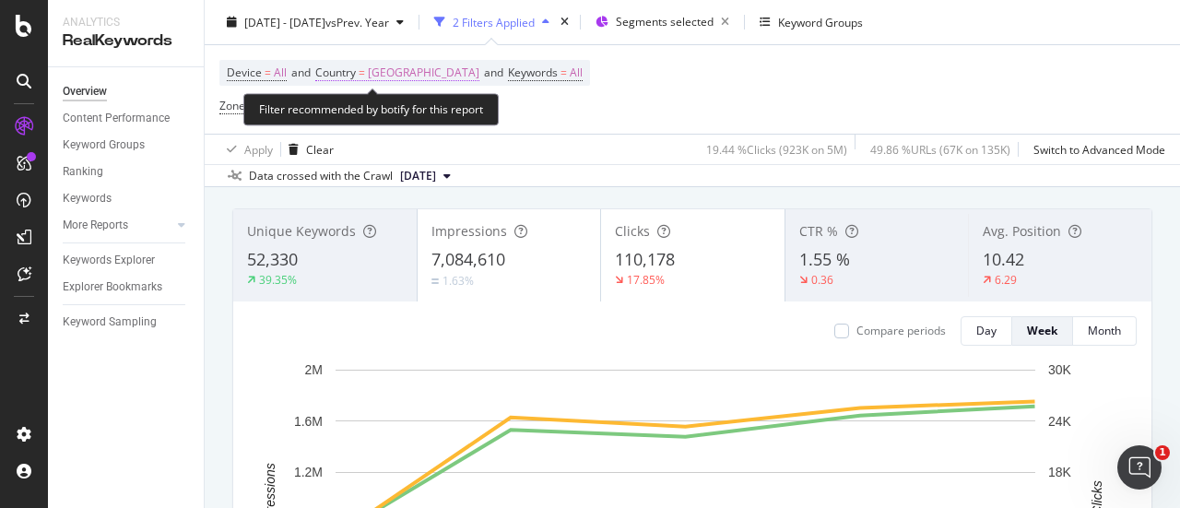
click at [396, 72] on span "[GEOGRAPHIC_DATA]" at bounding box center [424, 73] width 112 height 26
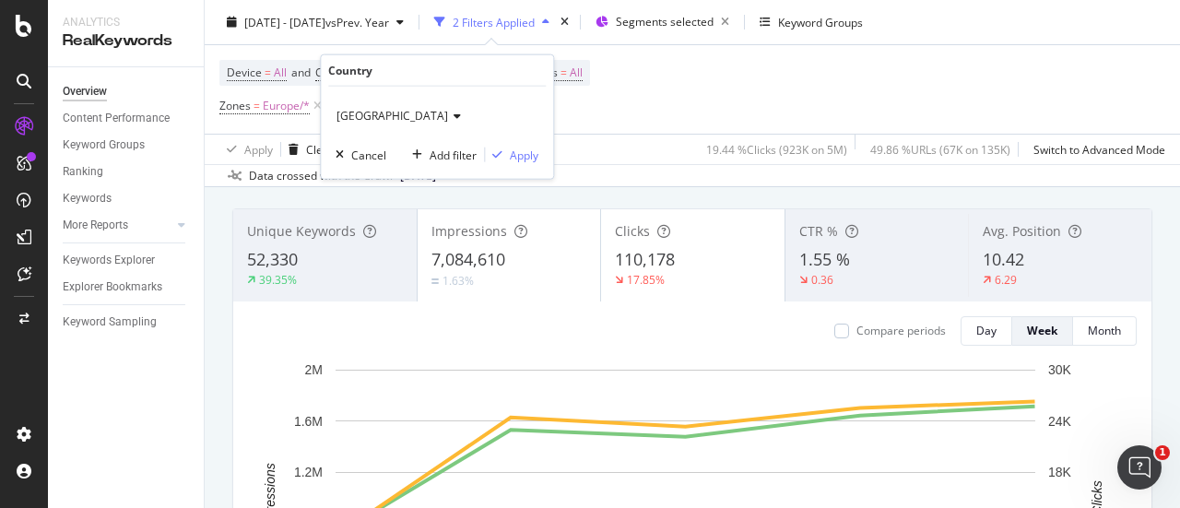
click at [448, 116] on icon at bounding box center [454, 116] width 13 height 11
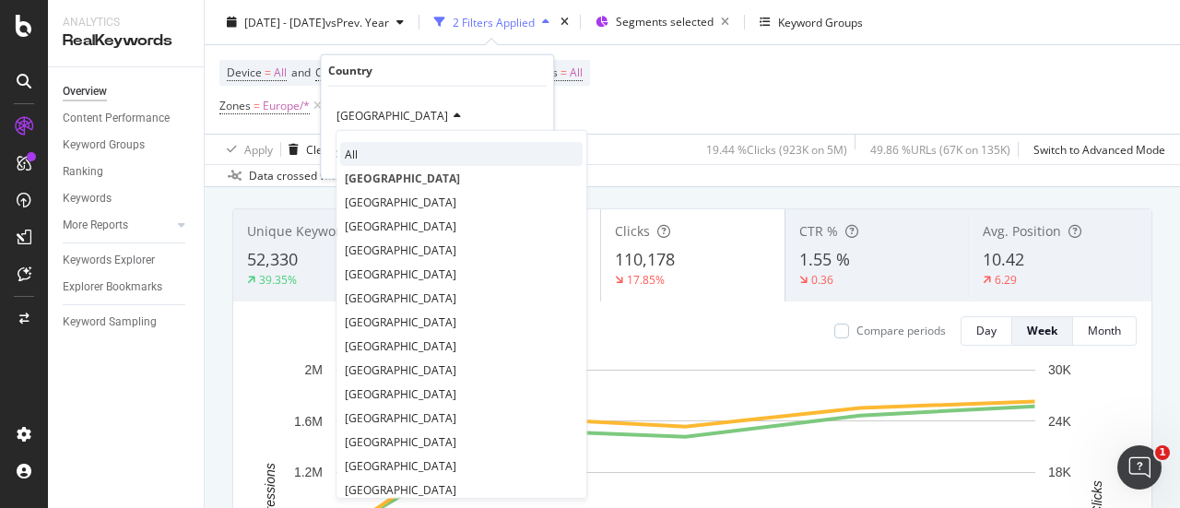
click at [398, 148] on div "All" at bounding box center [461, 154] width 243 height 24
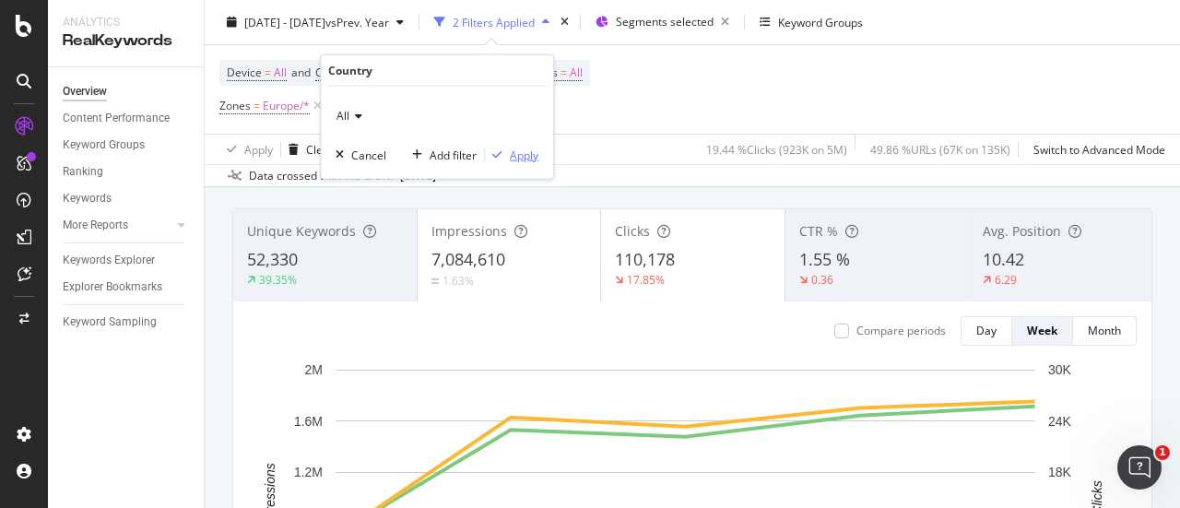
click at [529, 156] on div "Apply" at bounding box center [524, 155] width 29 height 16
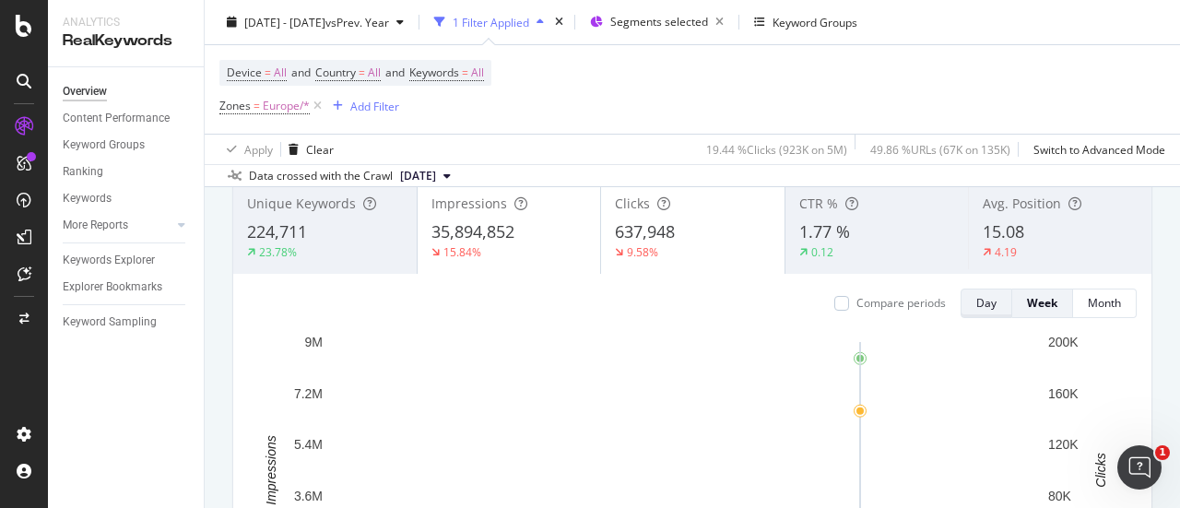
scroll to position [95, 0]
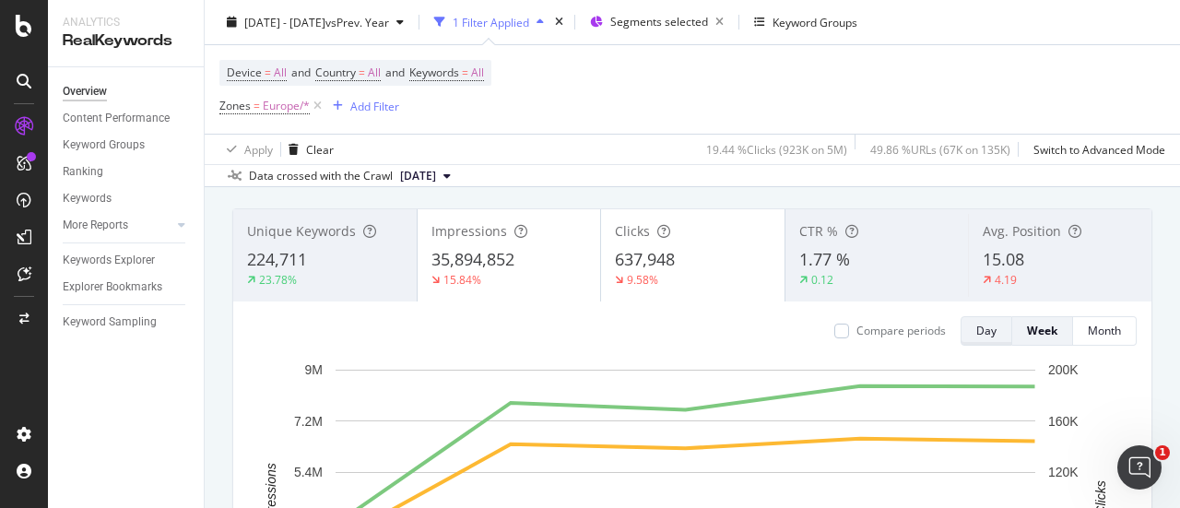
click at [977, 333] on div "Day" at bounding box center [987, 331] width 20 height 16
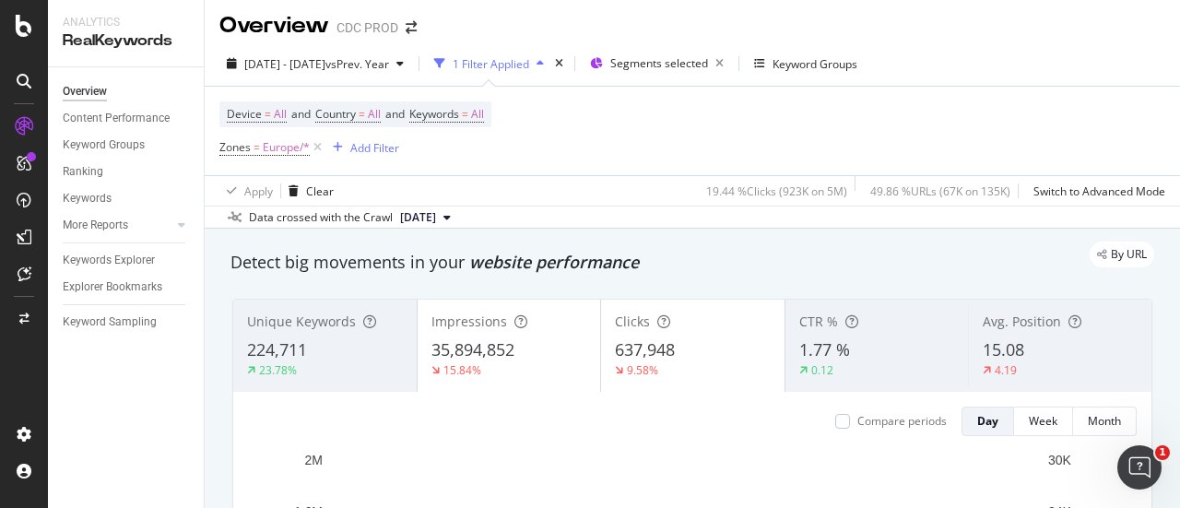
scroll to position [0, 0]
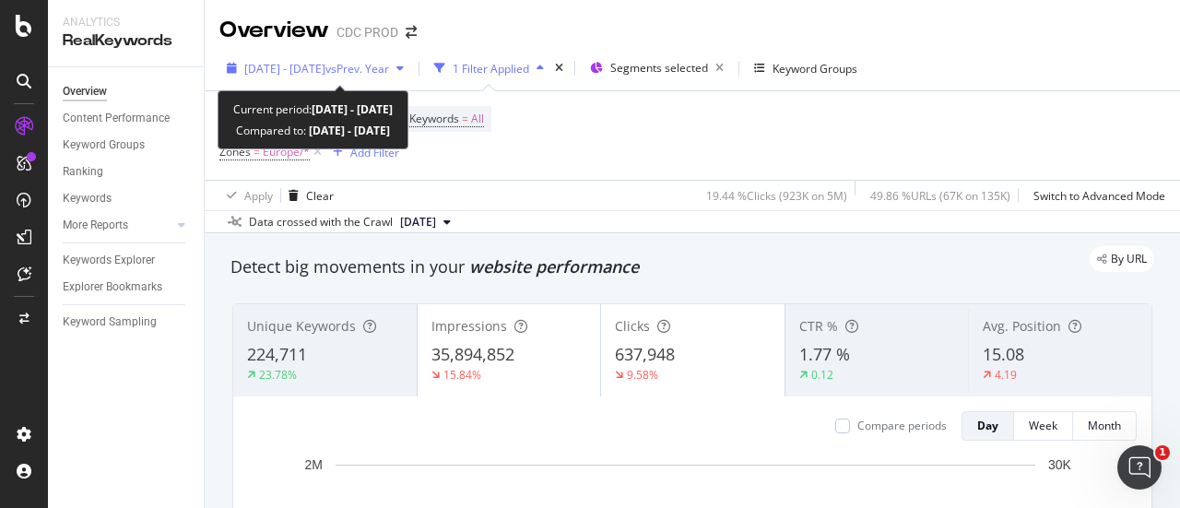
click at [389, 65] on span "vs Prev. Year" at bounding box center [358, 69] width 64 height 16
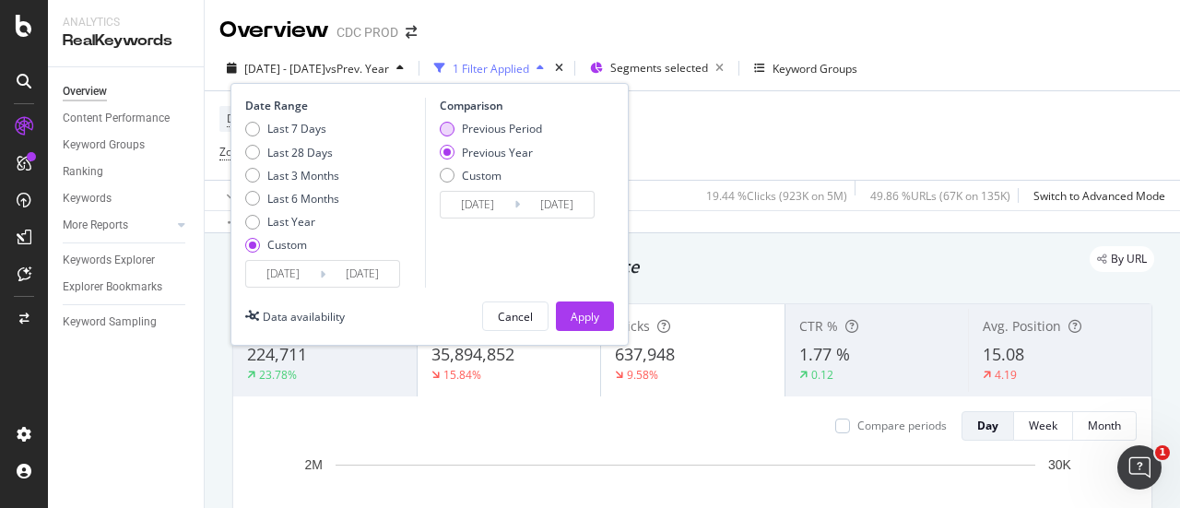
click at [480, 126] on div "Previous Period" at bounding box center [502, 129] width 80 height 16
type input "[DATE]"
click at [588, 311] on div "Apply" at bounding box center [585, 317] width 29 height 16
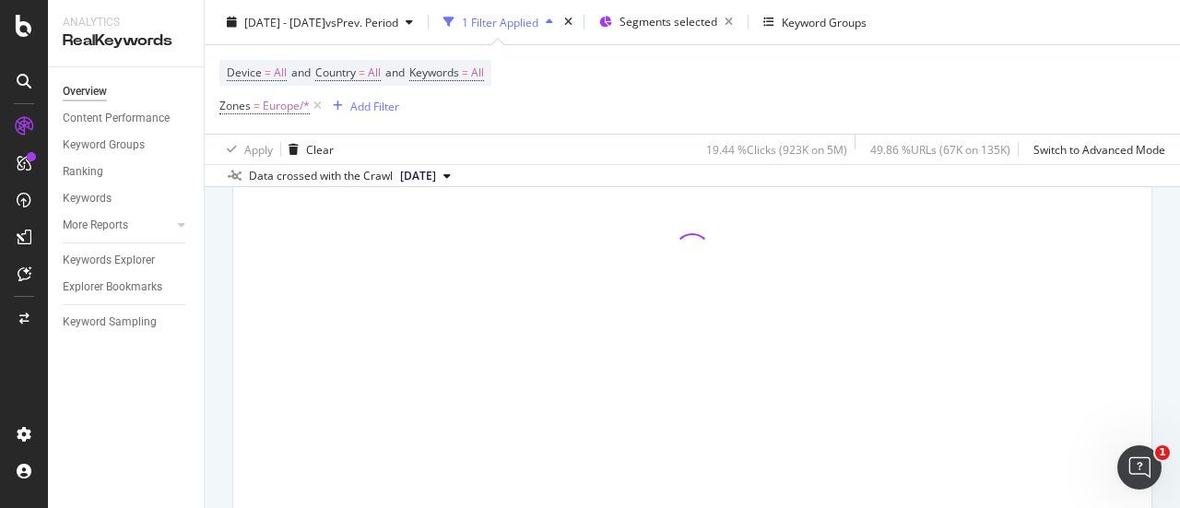
scroll to position [92, 0]
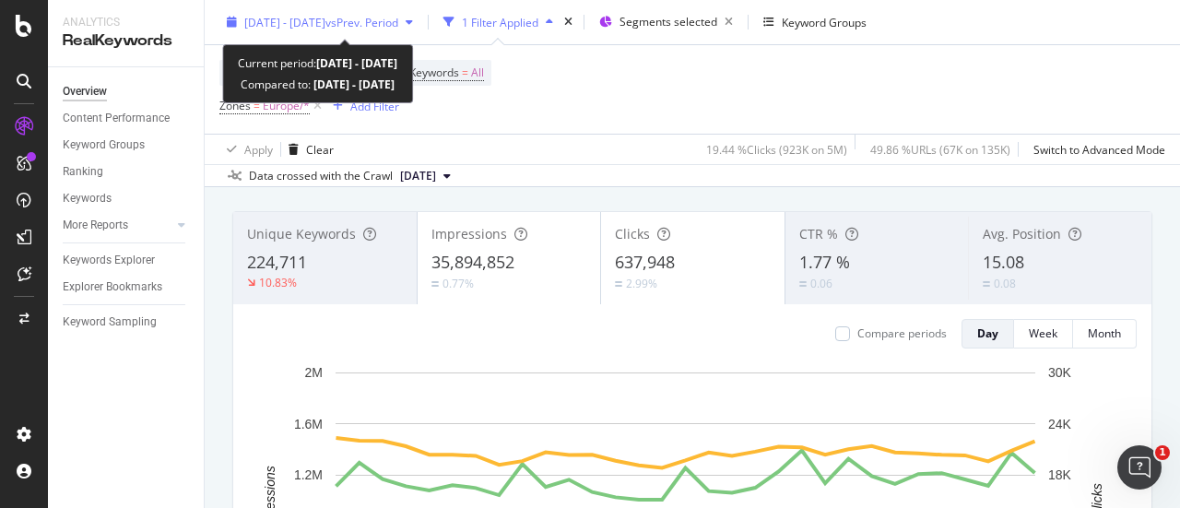
click at [420, 30] on div "[DATE] - [DATE] vs Prev. Period" at bounding box center [319, 22] width 201 height 28
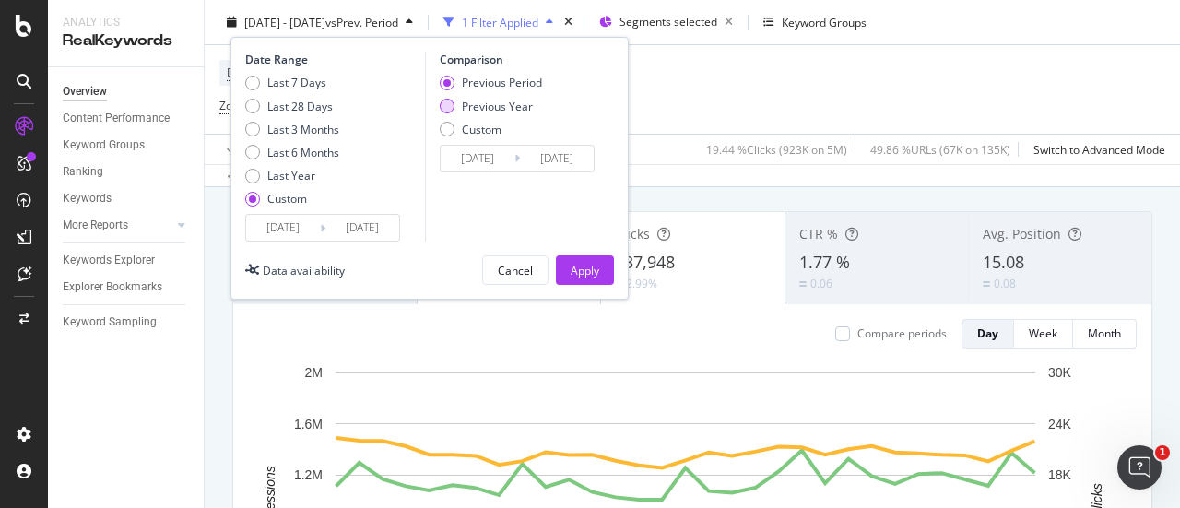
click at [503, 106] on div "Previous Year" at bounding box center [497, 106] width 71 height 16
type input "[DATE]"
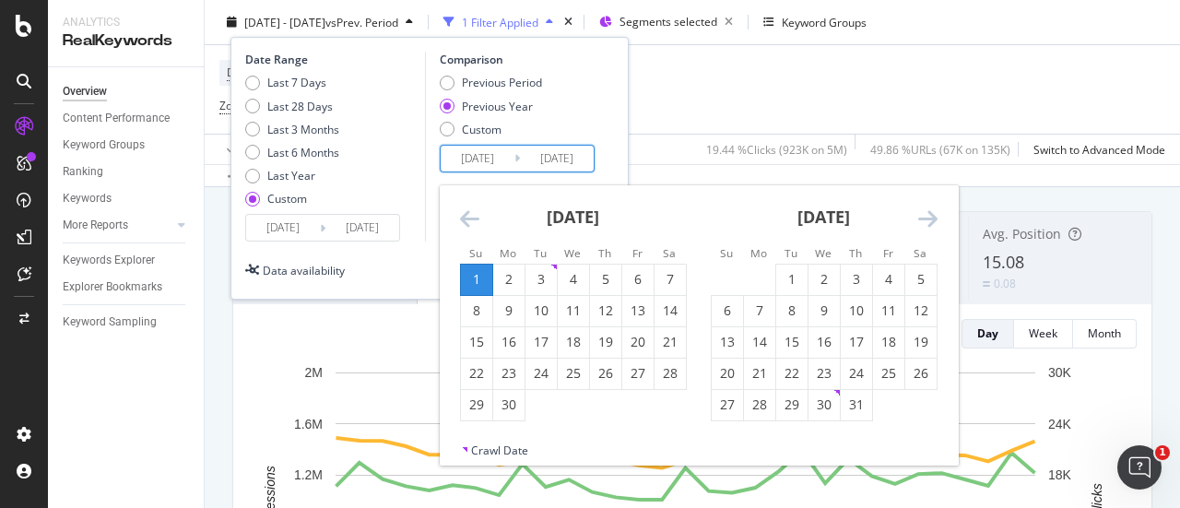
click at [503, 160] on input "[DATE]" at bounding box center [478, 159] width 74 height 26
type input "[DATE]"
click at [567, 157] on input "[DATE]" at bounding box center [557, 159] width 74 height 26
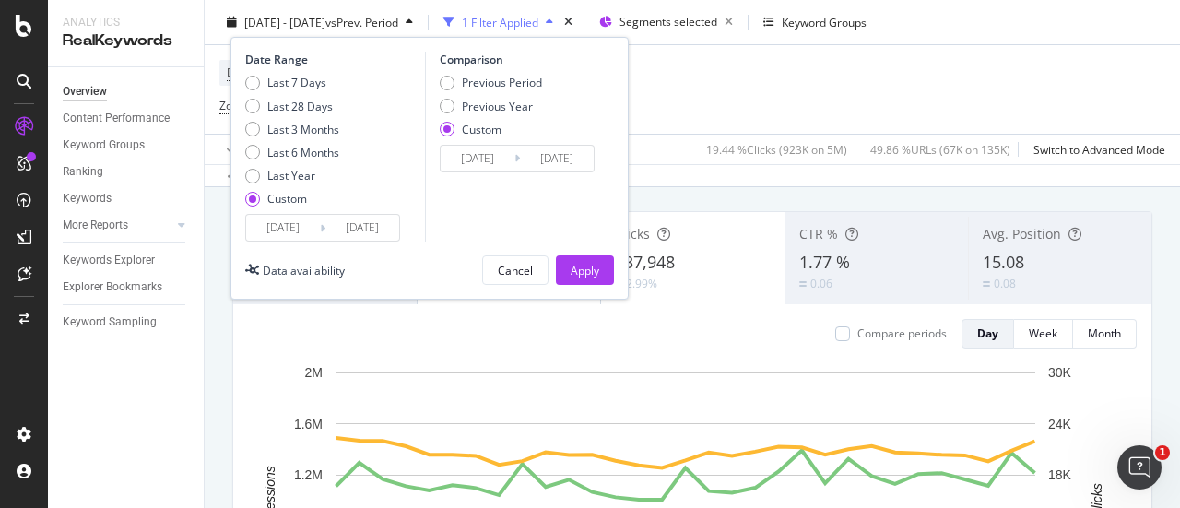
type input "[DATE]"
click at [583, 187] on div "Comparison Previous Period Previous Year Custom [DATE] Navigate forward to inte…" at bounding box center [512, 147] width 175 height 190
click at [603, 268] on button "Apply" at bounding box center [585, 270] width 58 height 30
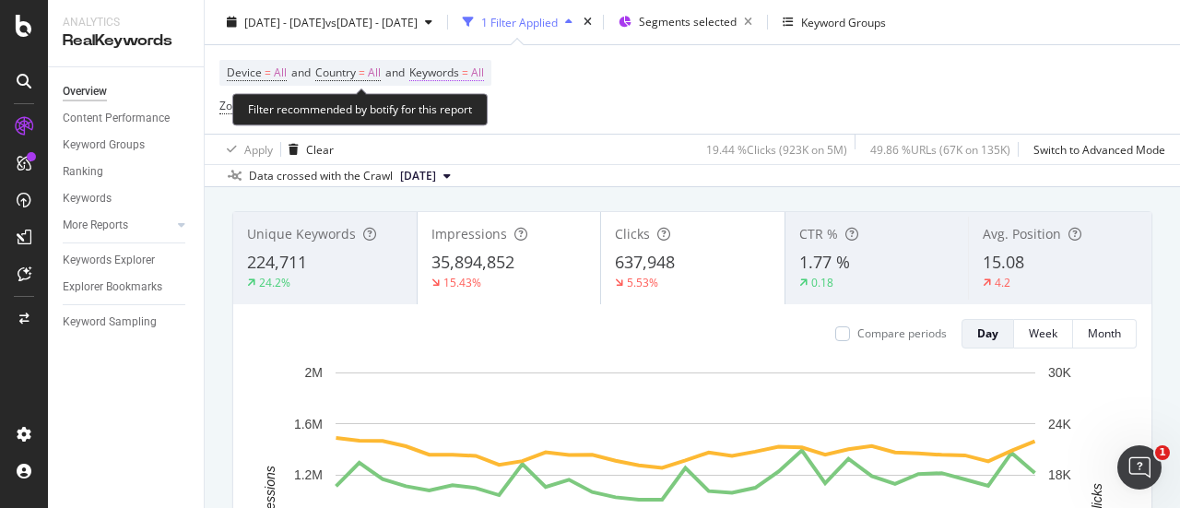
click at [484, 73] on span "All" at bounding box center [477, 73] width 13 height 26
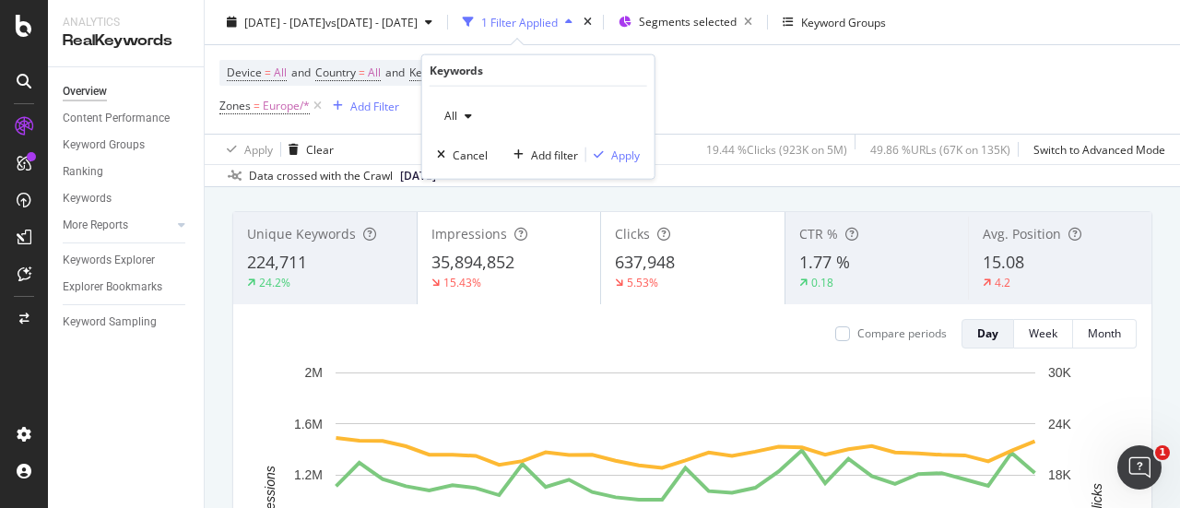
click at [454, 121] on span "All" at bounding box center [447, 116] width 20 height 16
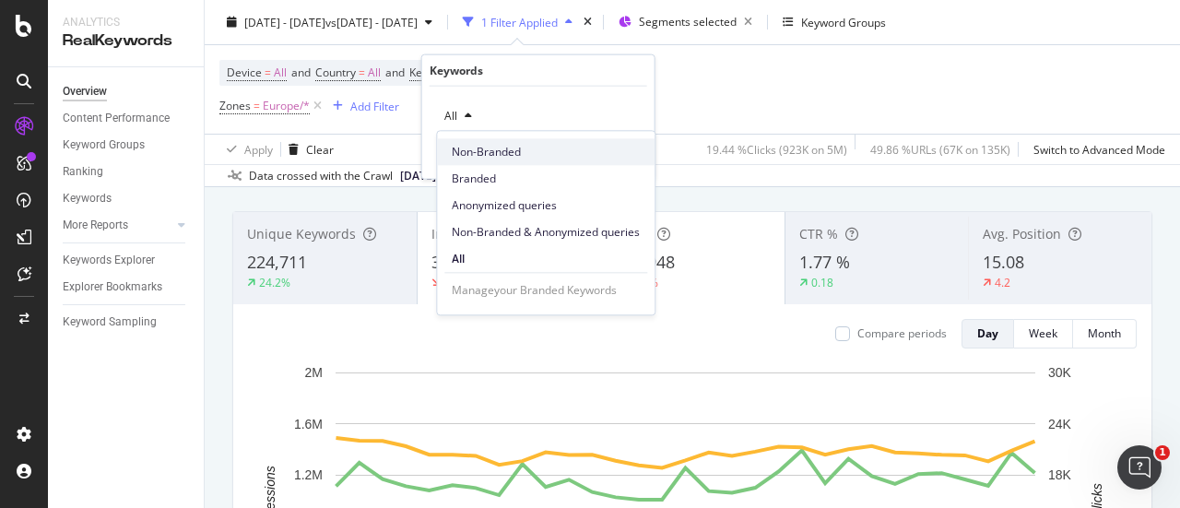
click at [466, 147] on span "Non-Branded" at bounding box center [546, 152] width 188 height 17
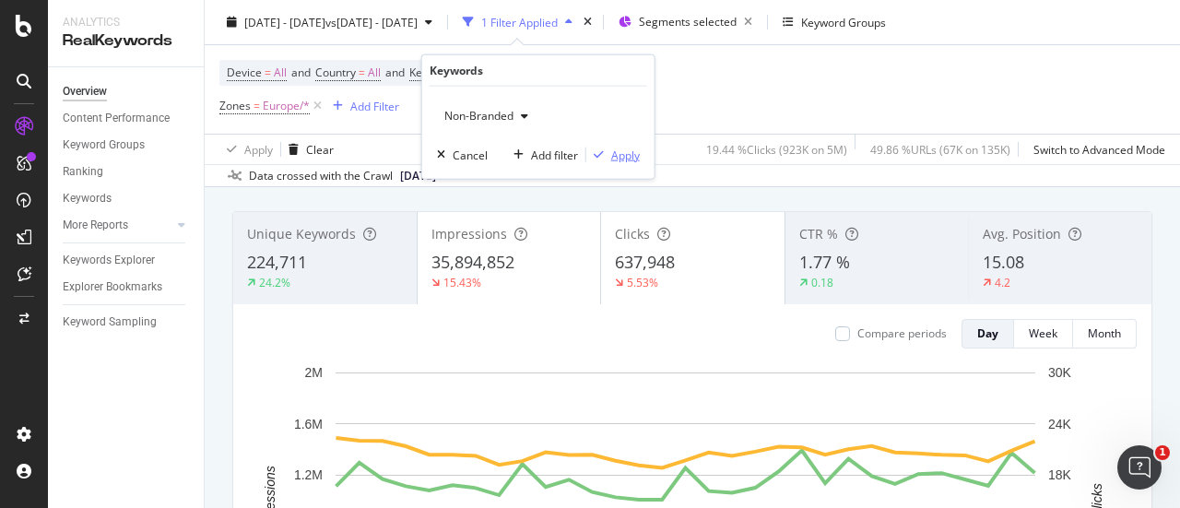
click at [606, 155] on div "button" at bounding box center [598, 154] width 25 height 11
